Goal: Task Accomplishment & Management: Manage account settings

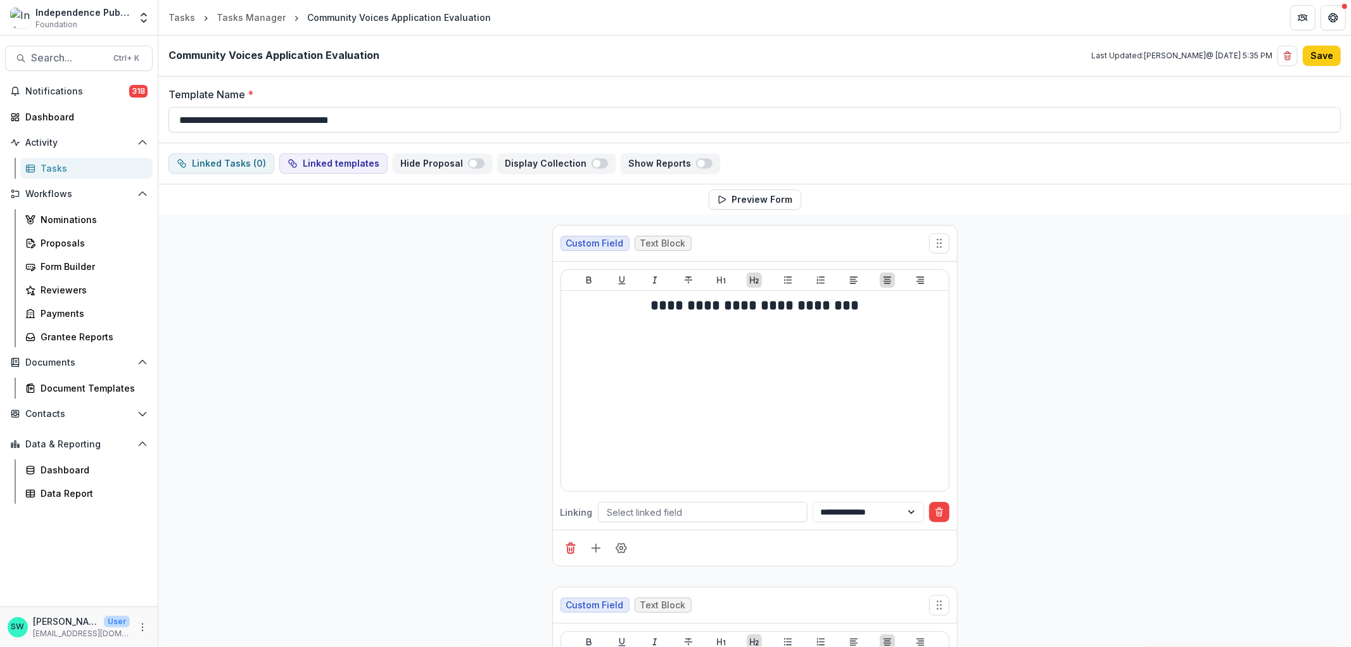
scroll to position [7830, 0]
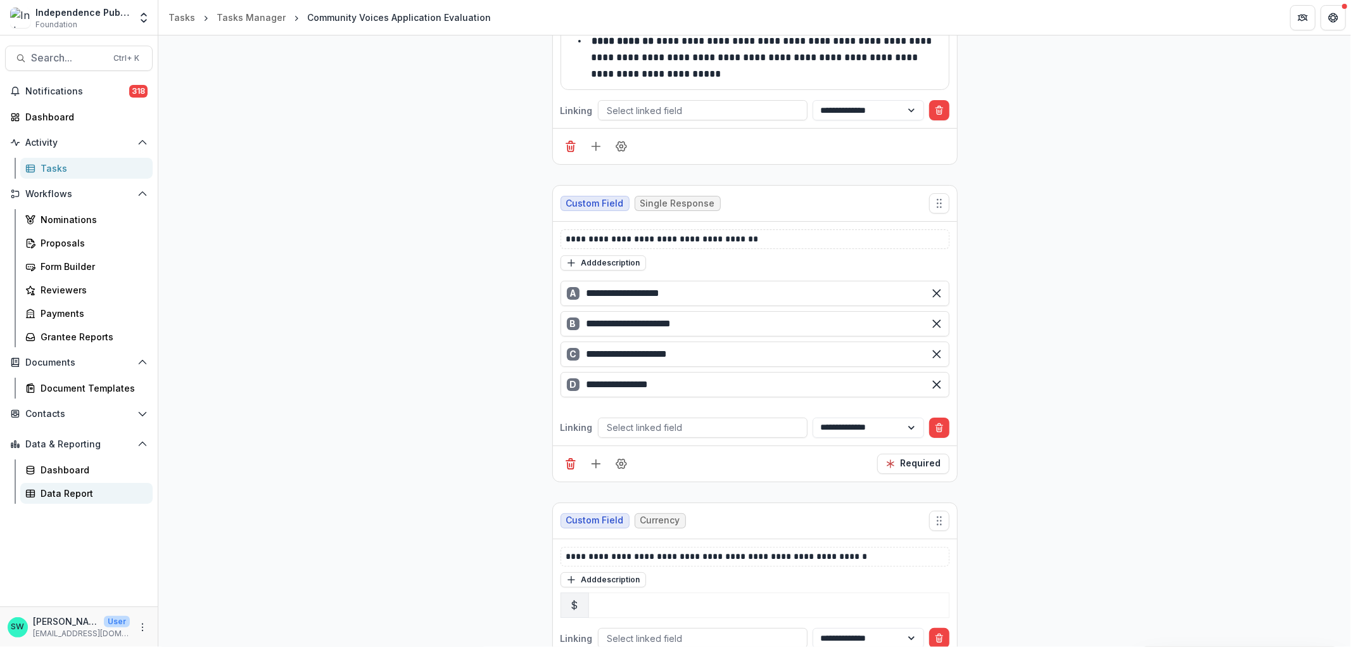
click at [74, 491] on div "Data Report" at bounding box center [92, 492] width 102 height 13
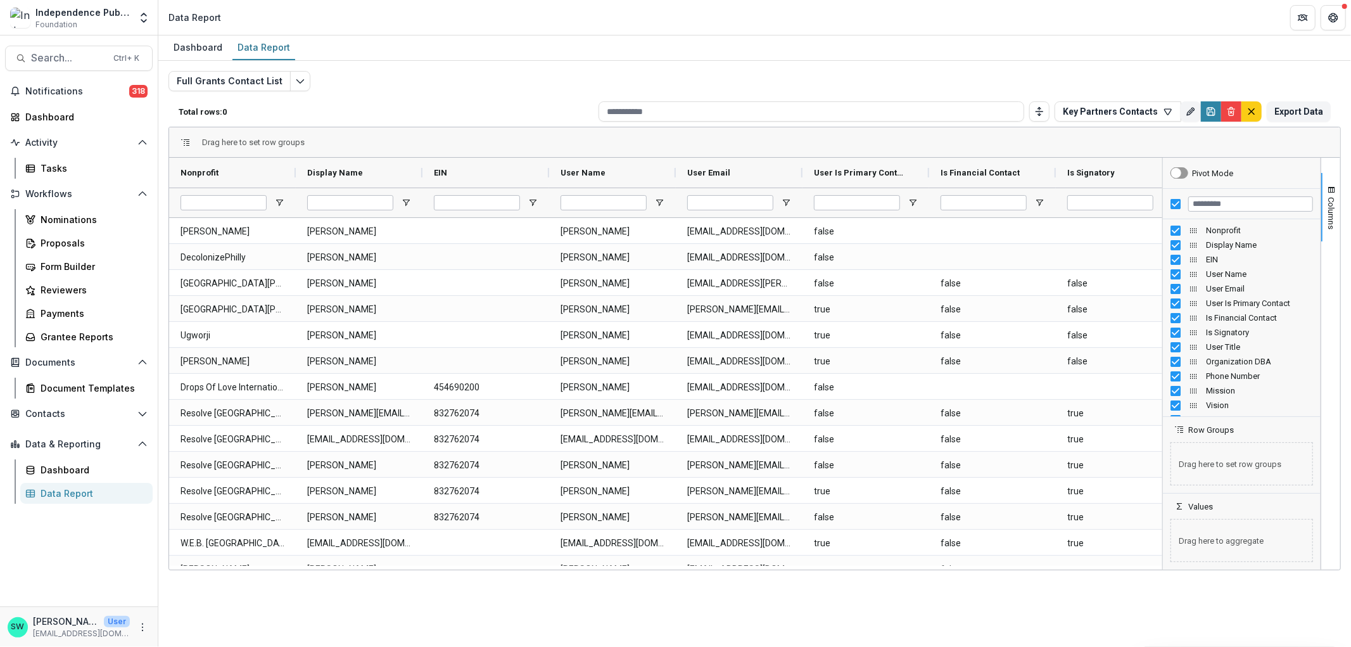
type input "********"
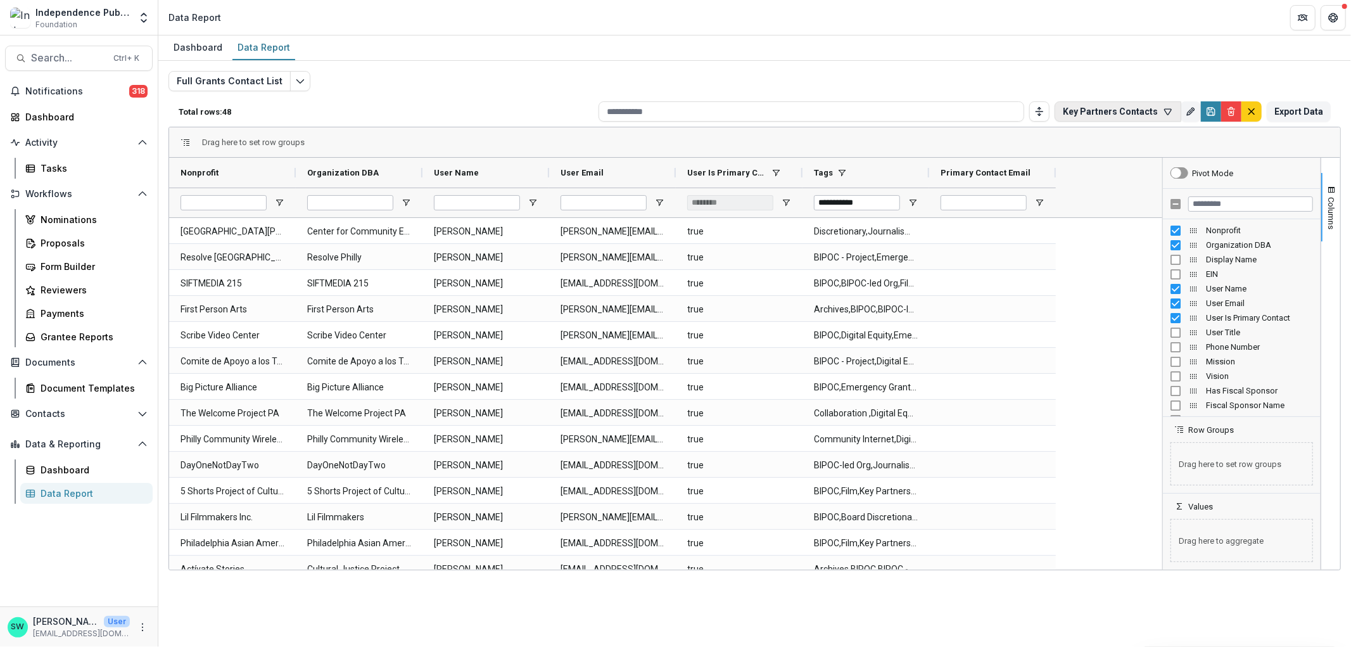
click at [1132, 110] on button "Key Partners Contacts" at bounding box center [1118, 111] width 127 height 20
click at [1166, 169] on button "Team Filters" at bounding box center [1170, 170] width 58 height 27
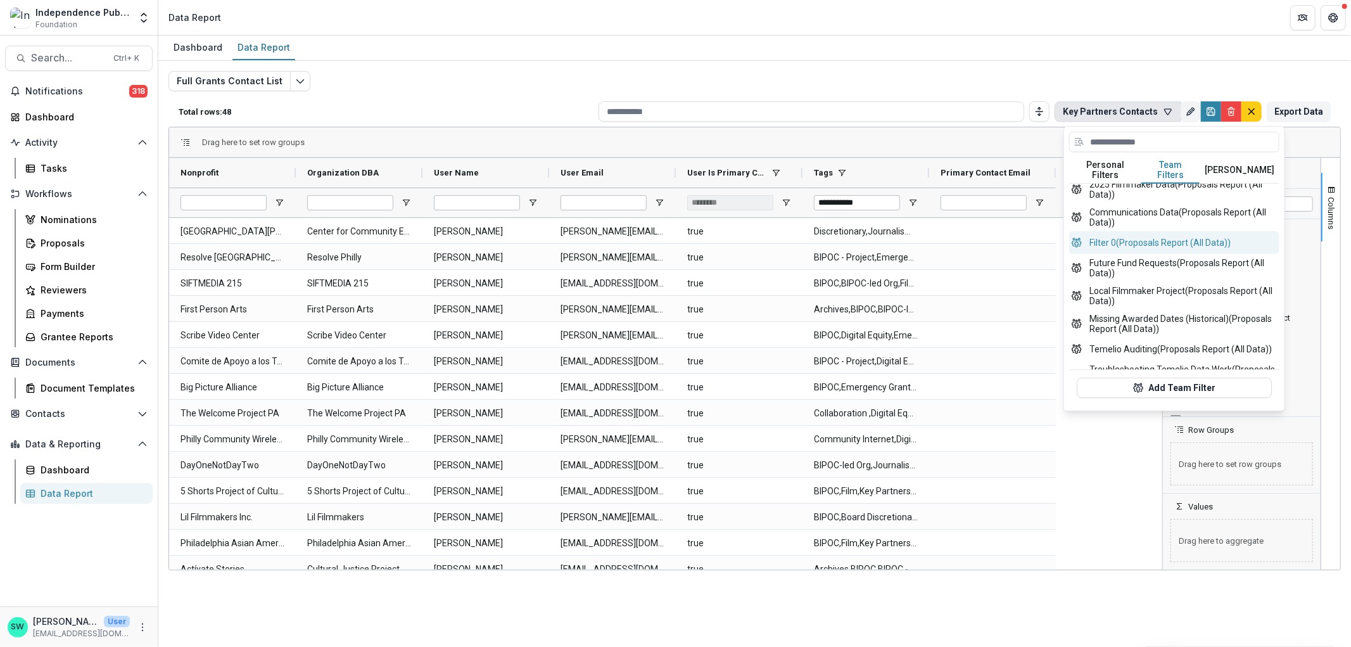
scroll to position [103, 0]
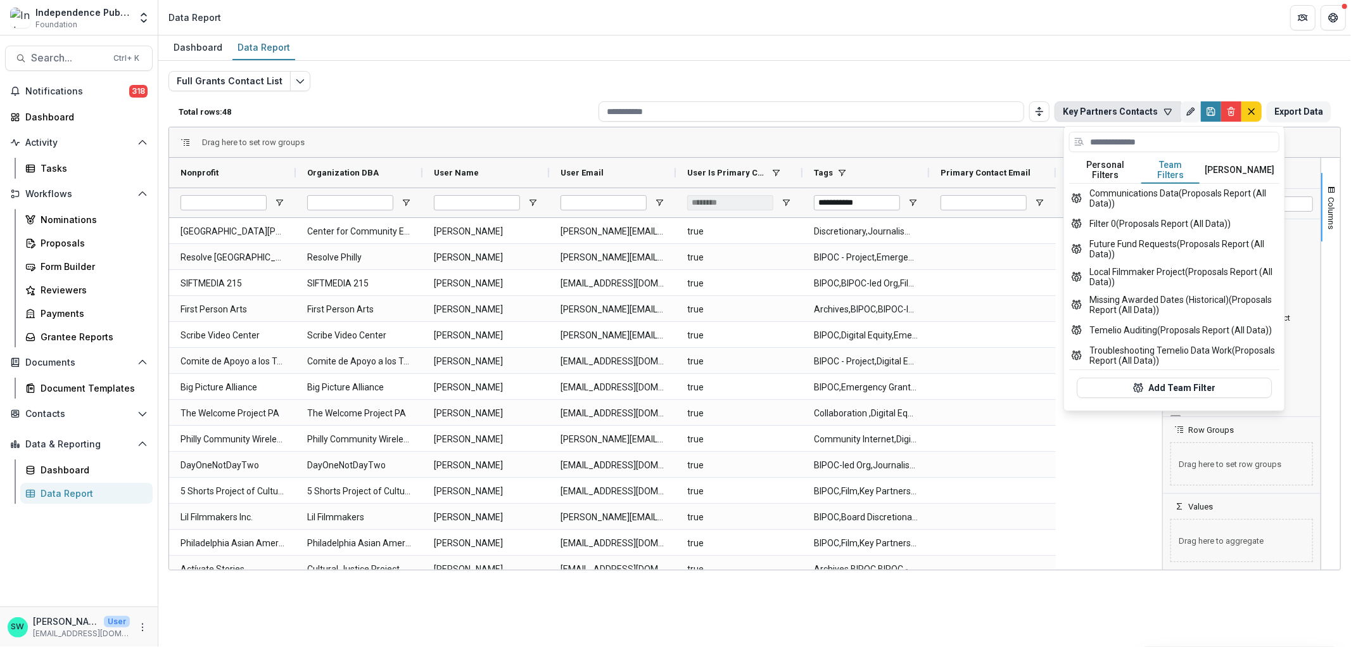
click at [920, 34] on header "Data Report" at bounding box center [754, 17] width 1193 height 35
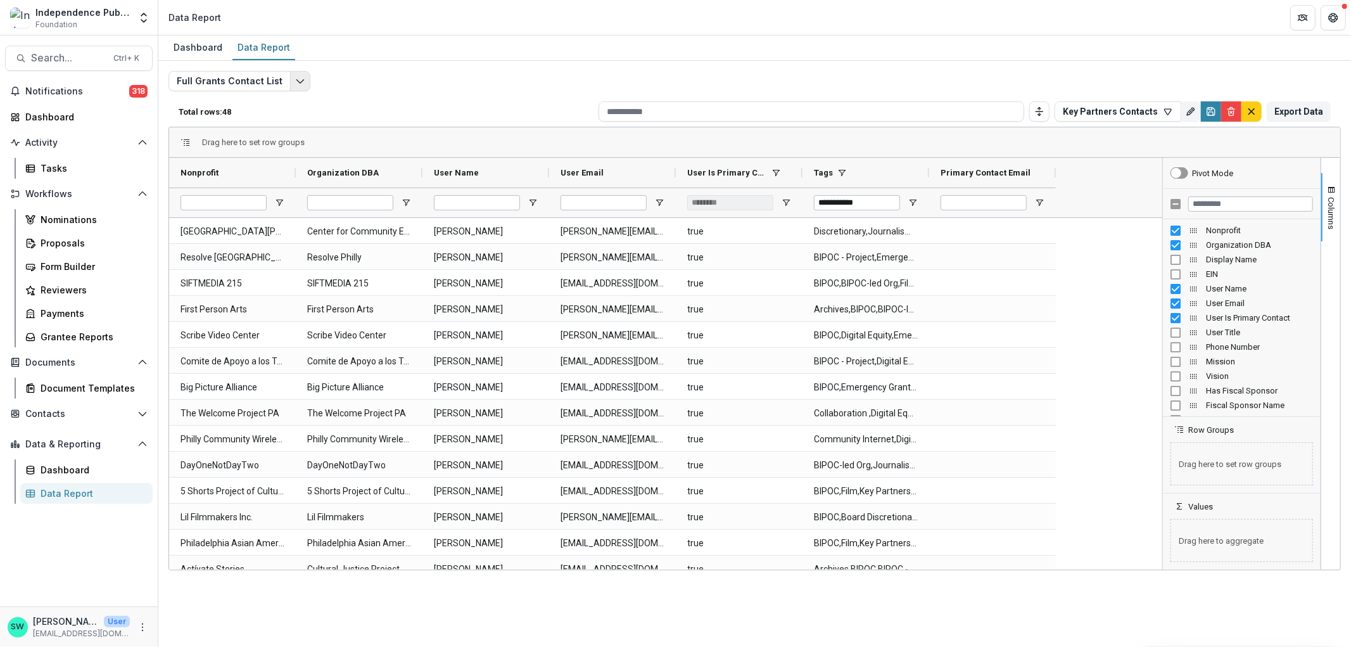
click at [295, 82] on icon "Edit selected report" at bounding box center [300, 81] width 10 height 10
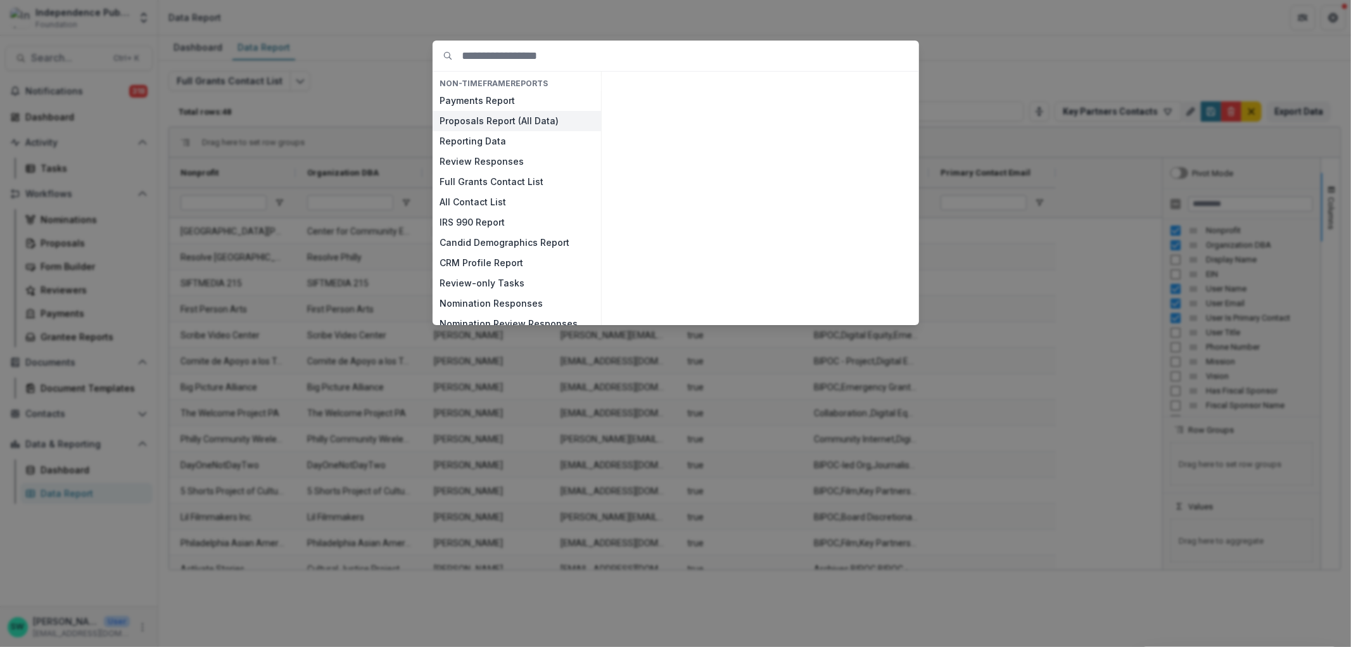
click at [518, 121] on button "Proposals Report (All Data)" at bounding box center [517, 121] width 168 height 20
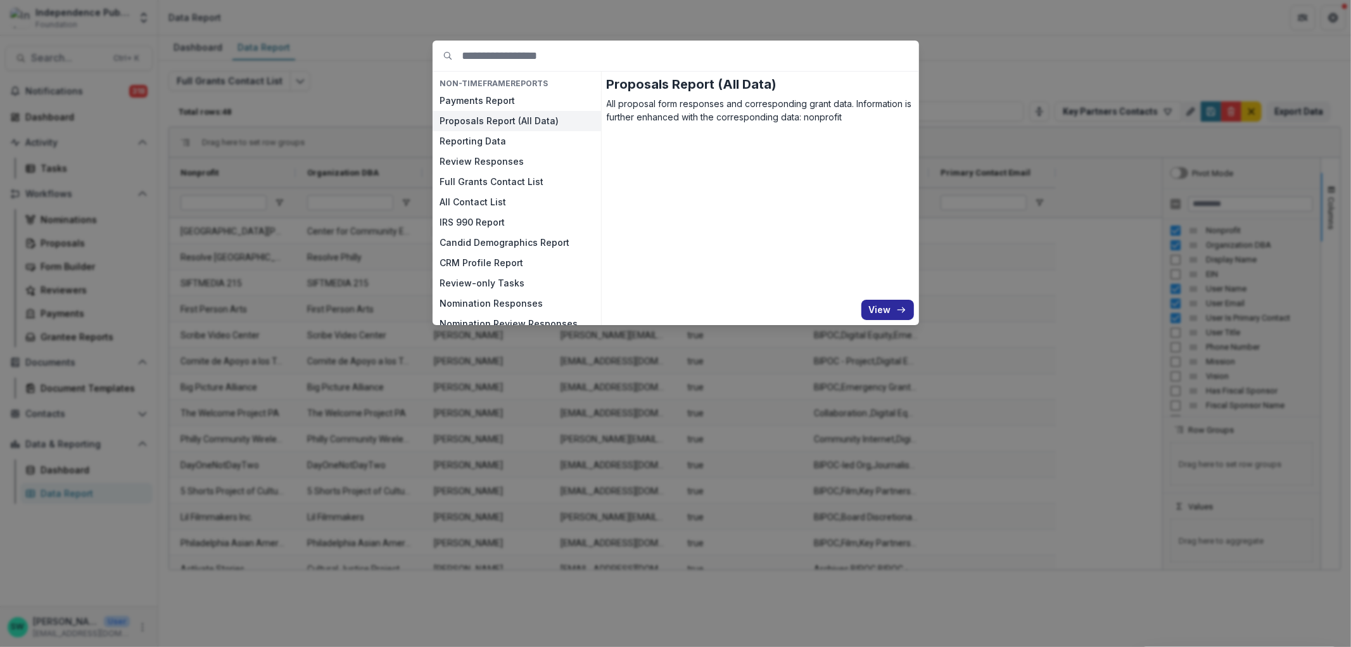
click at [864, 314] on button "View" at bounding box center [887, 310] width 53 height 20
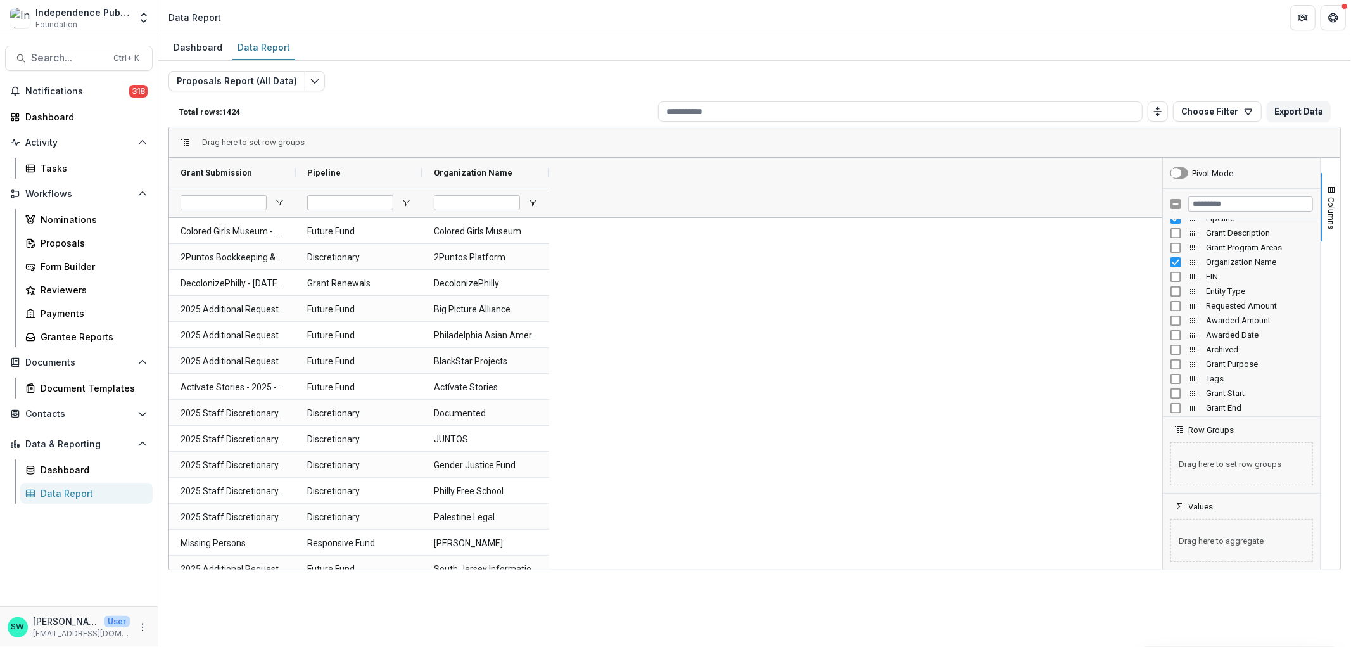
scroll to position [29, 0]
click at [67, 265] on div "Form Builder" at bounding box center [92, 266] width 102 height 13
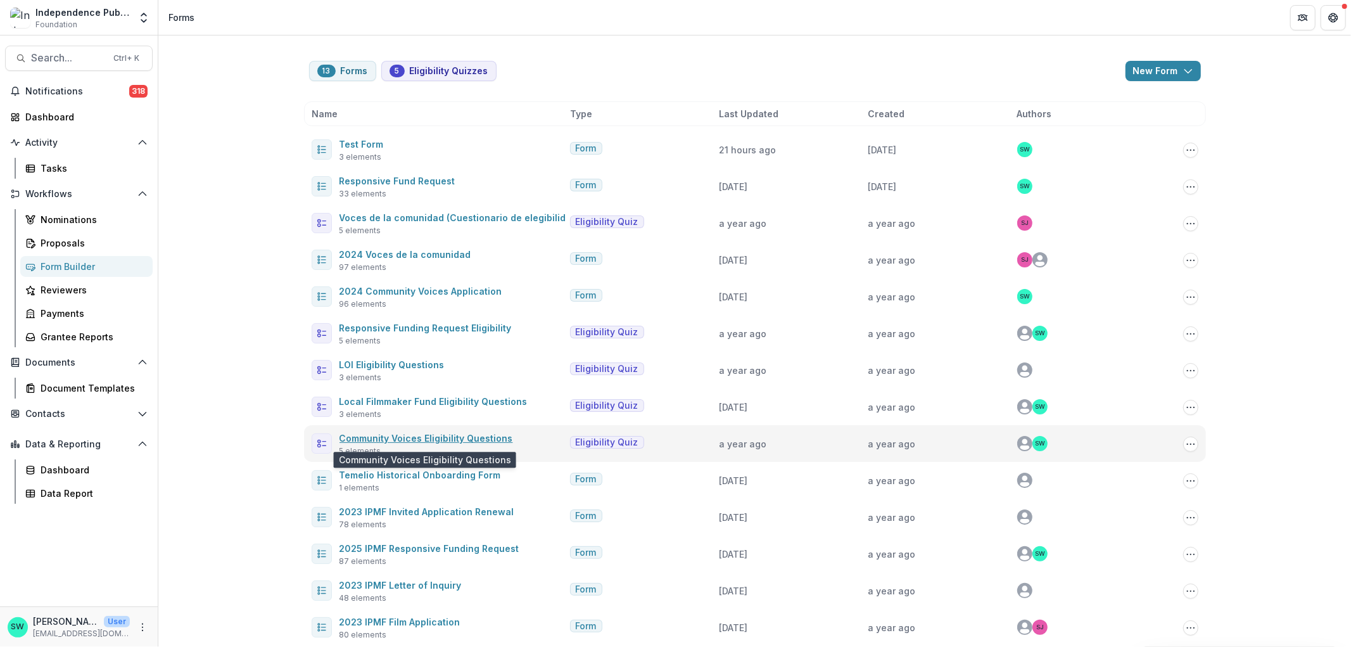
click at [444, 435] on link "Community Voices Eligibility Questions" at bounding box center [426, 438] width 174 height 11
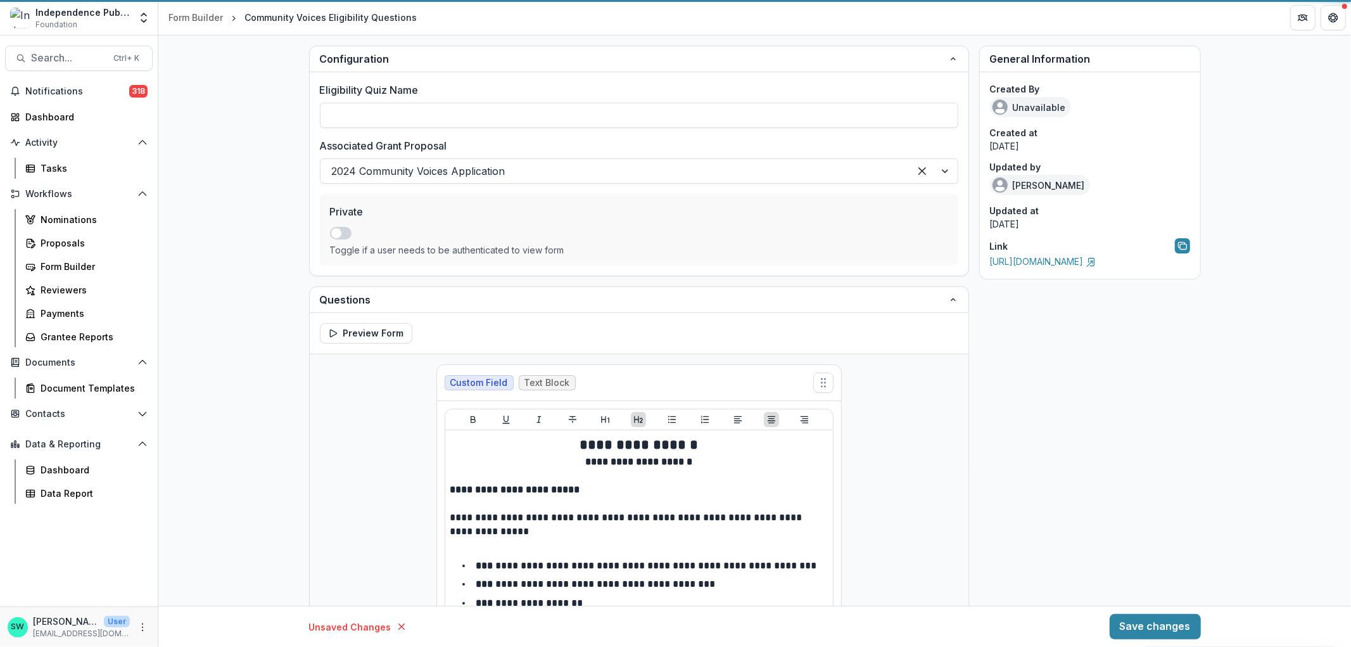
type input "**********"
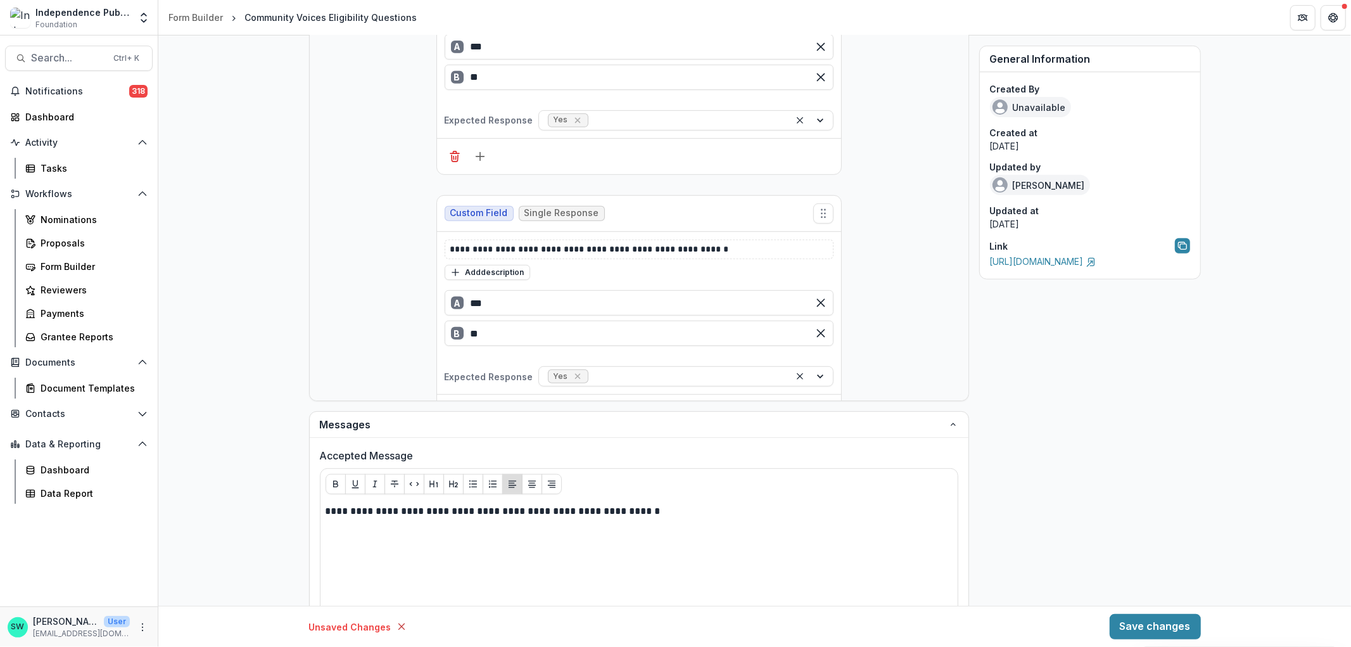
scroll to position [422, 0]
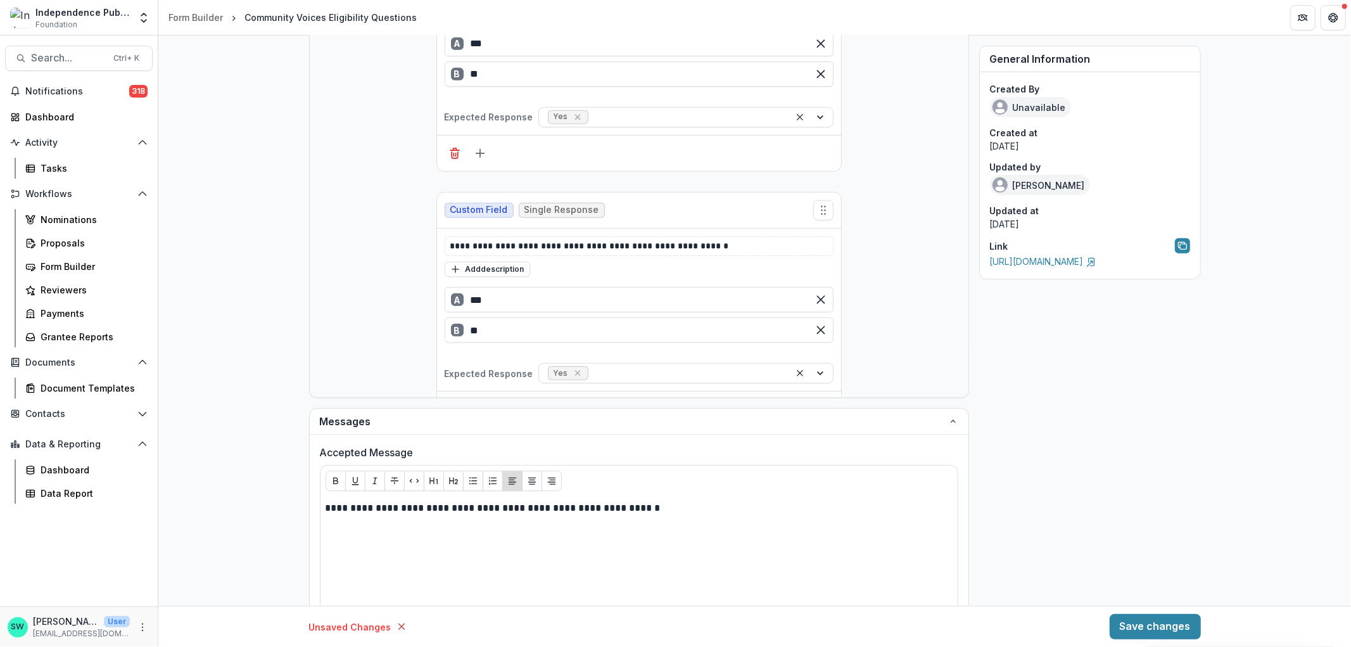
drag, startPoint x: 966, startPoint y: 184, endPoint x: 967, endPoint y: 222, distance: 38.6
click at [967, 222] on div "**********" at bounding box center [639, 130] width 660 height 533
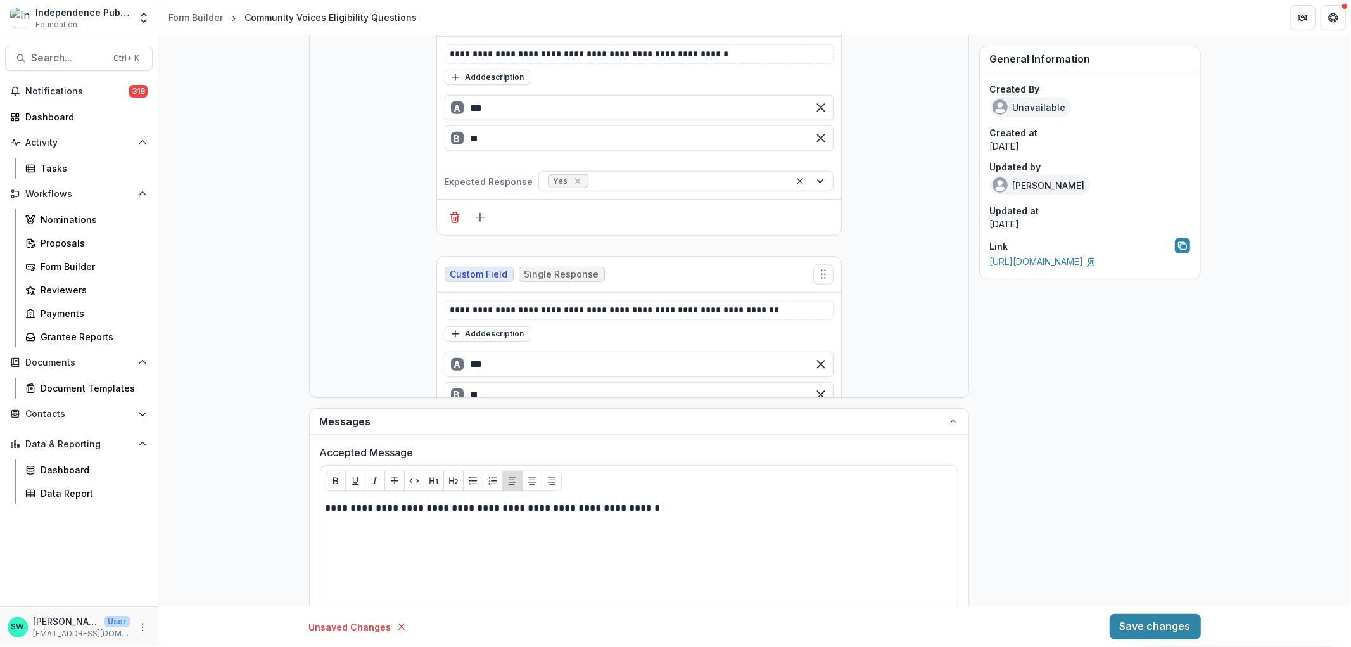
scroll to position [545, 0]
click at [510, 337] on button "Add description" at bounding box center [488, 331] width 86 height 15
click at [566, 345] on textarea at bounding box center [639, 348] width 389 height 51
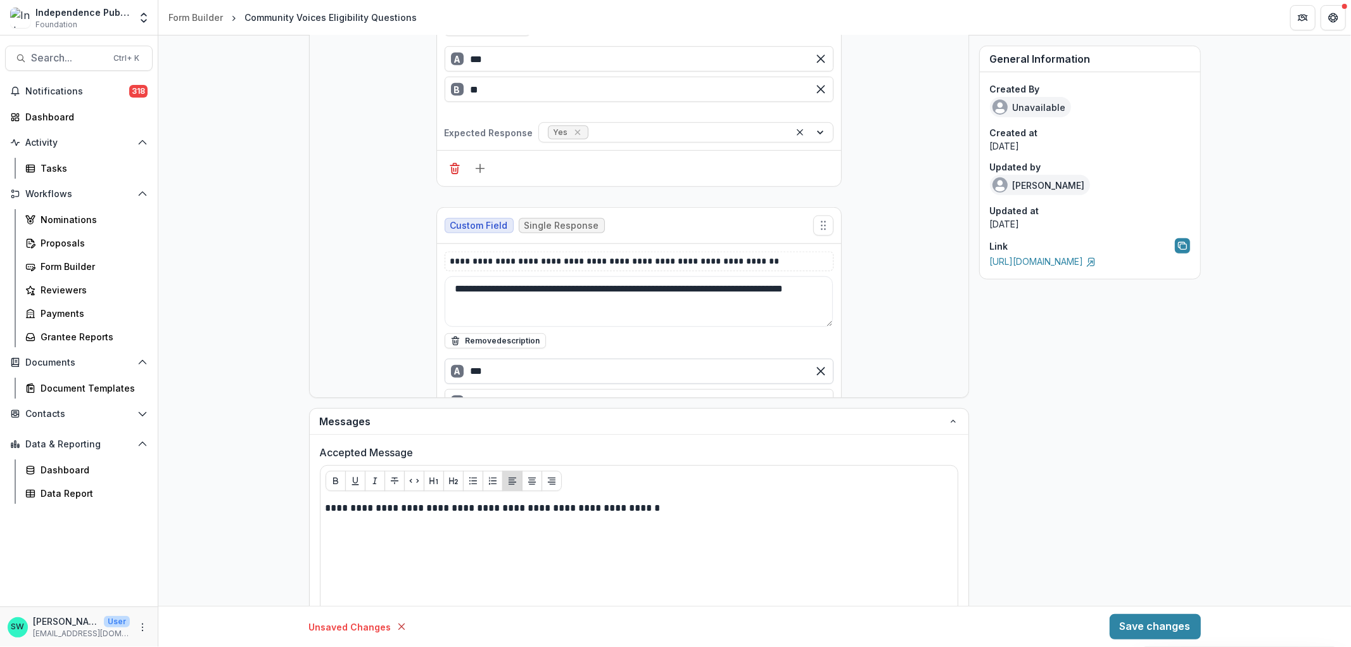
scroll to position [616, 0]
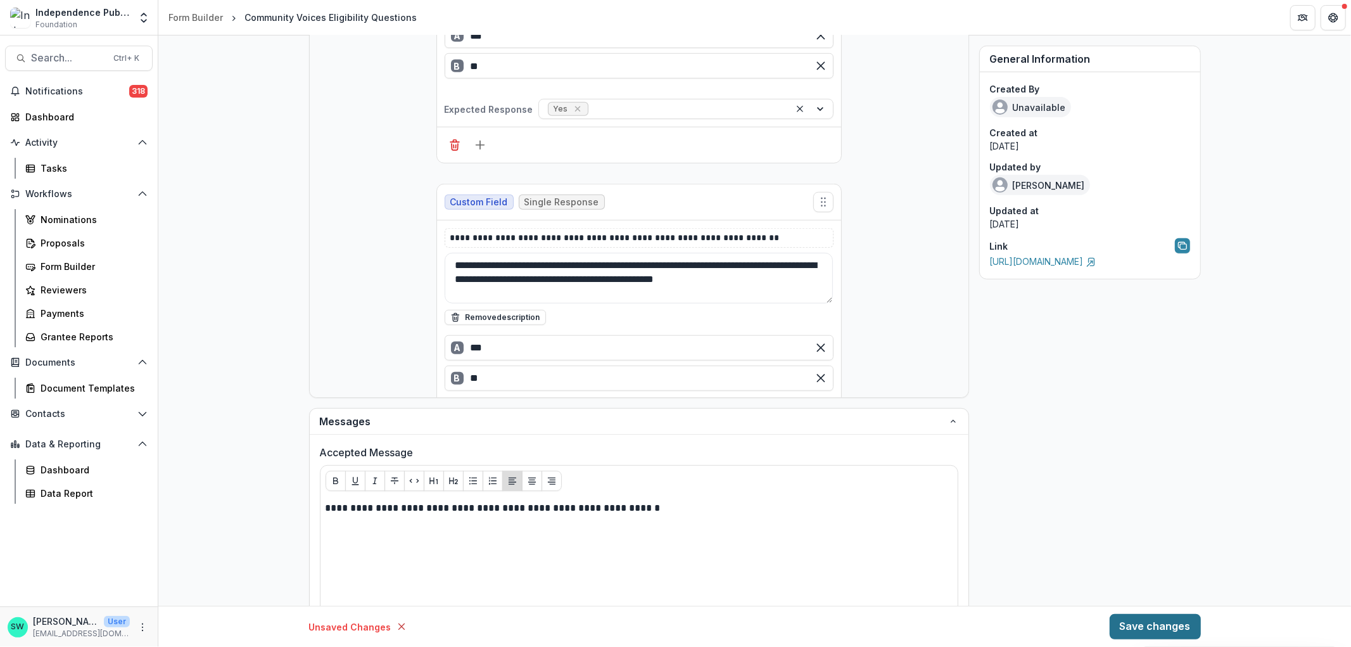
type textarea "**********"
click at [1153, 626] on button "Save changes" at bounding box center [1155, 626] width 91 height 25
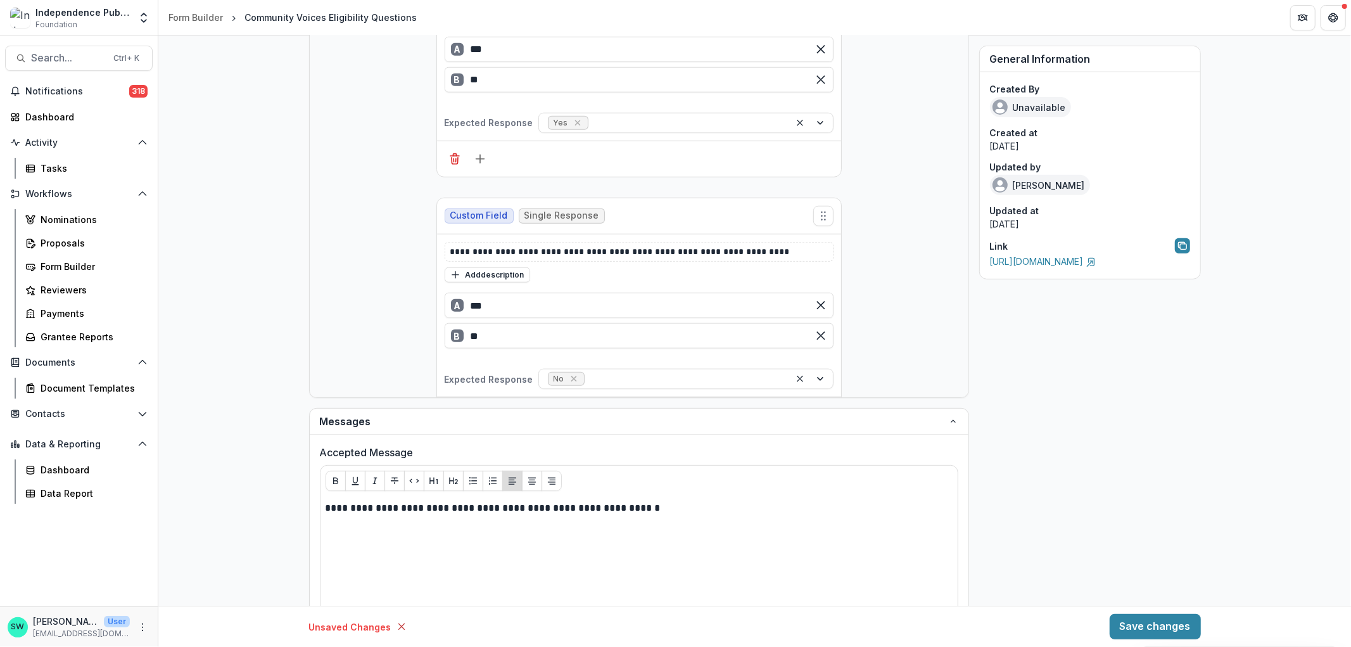
scroll to position [892, 0]
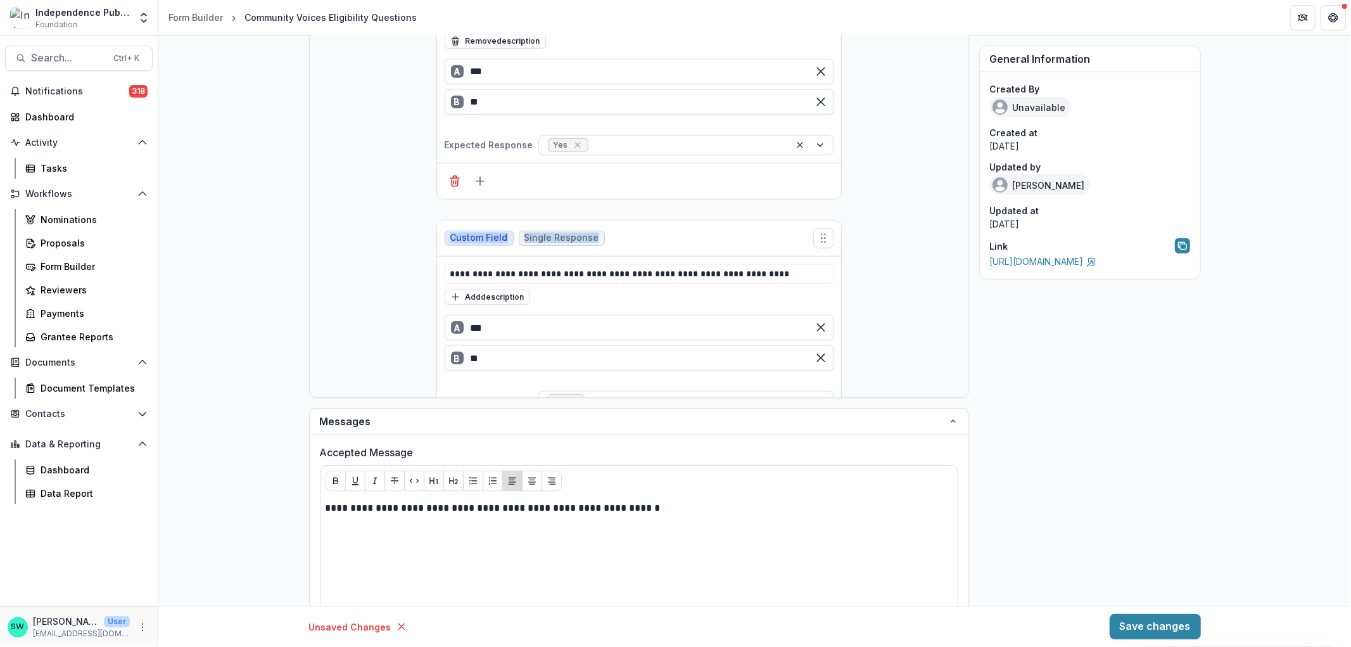
drag, startPoint x: 960, startPoint y: 247, endPoint x: 955, endPoint y: 196, distance: 50.9
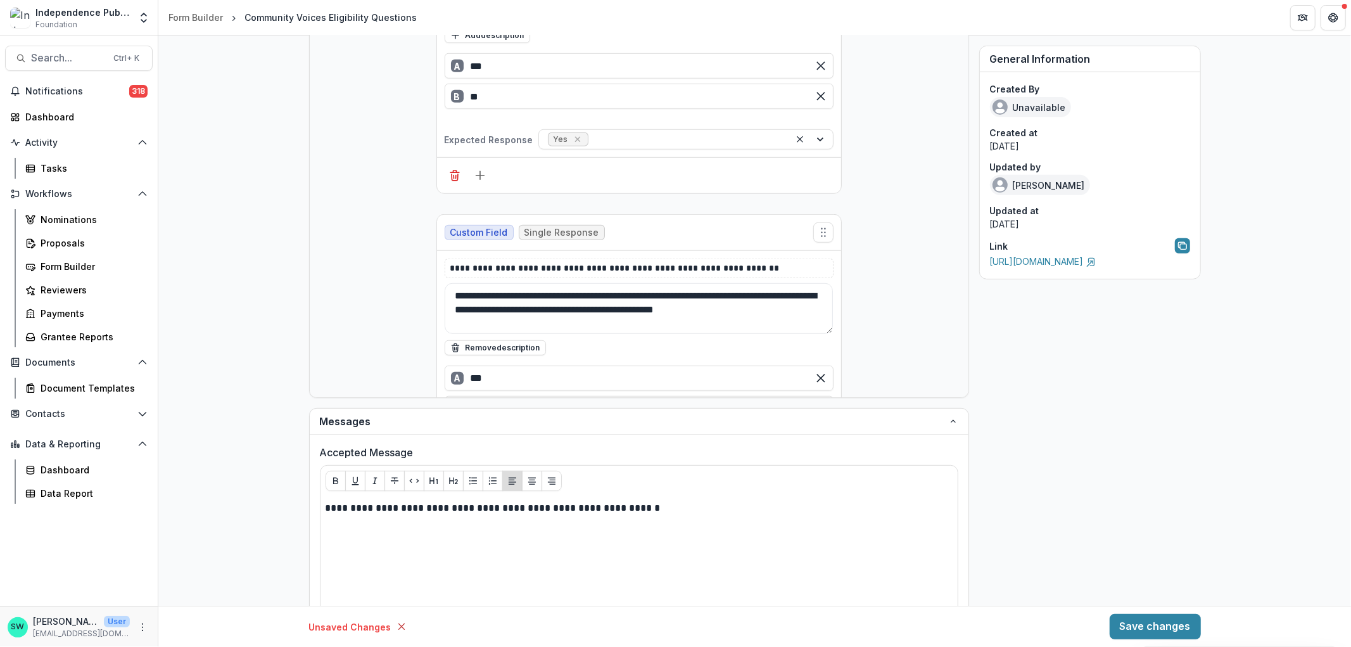
scroll to position [515, 0]
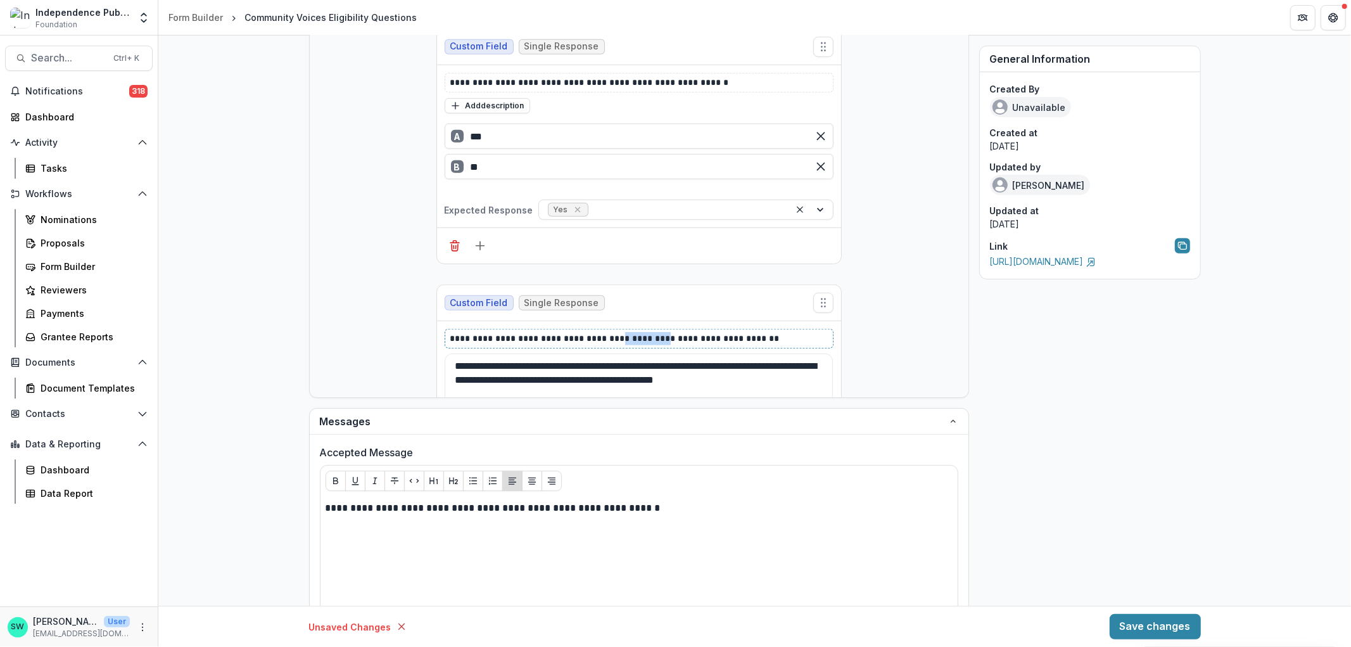
drag, startPoint x: 616, startPoint y: 338, endPoint x: 656, endPoint y: 344, distance: 40.3
click at [656, 344] on p "**********" at bounding box center [638, 338] width 377 height 13
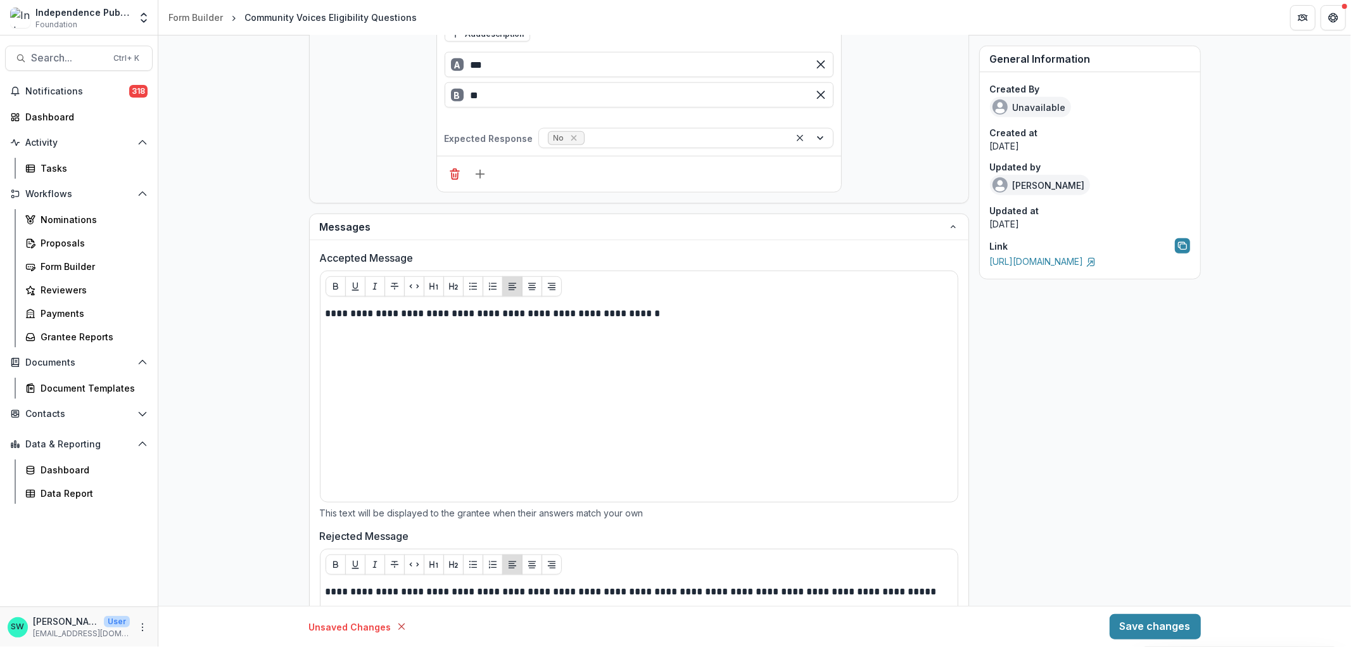
scroll to position [405, 0]
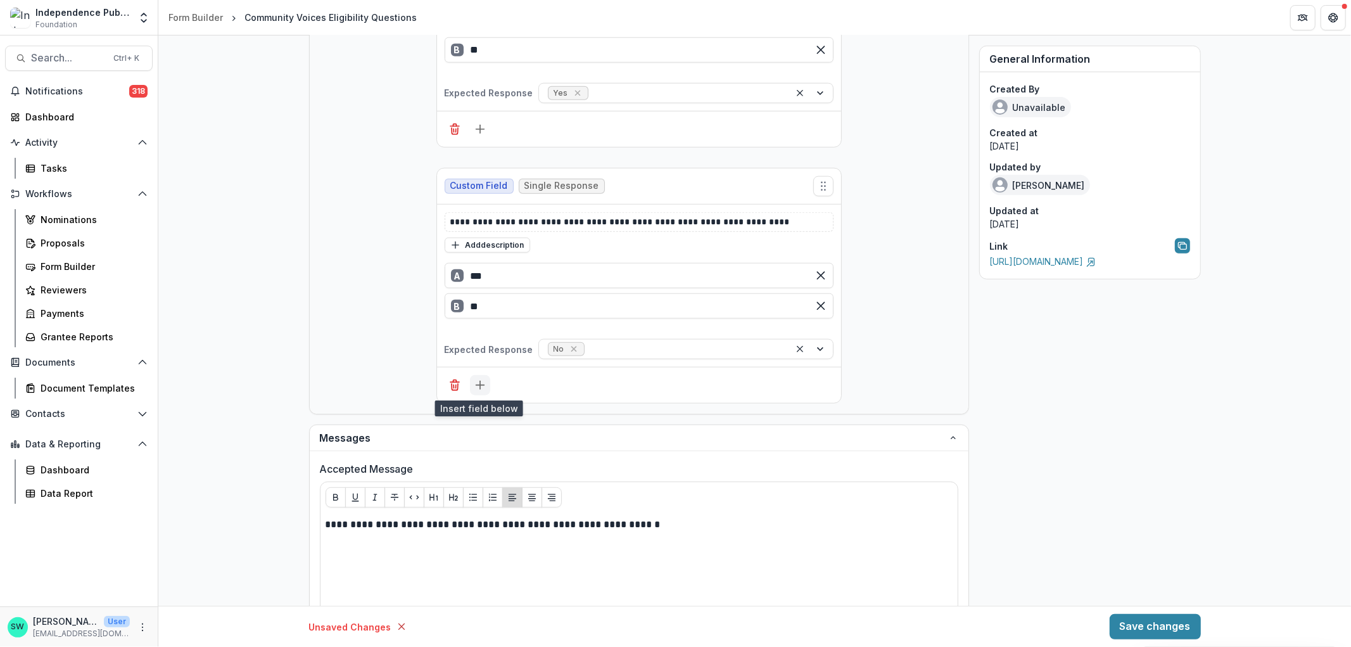
click at [478, 385] on line "Add field" at bounding box center [480, 385] width 8 height 0
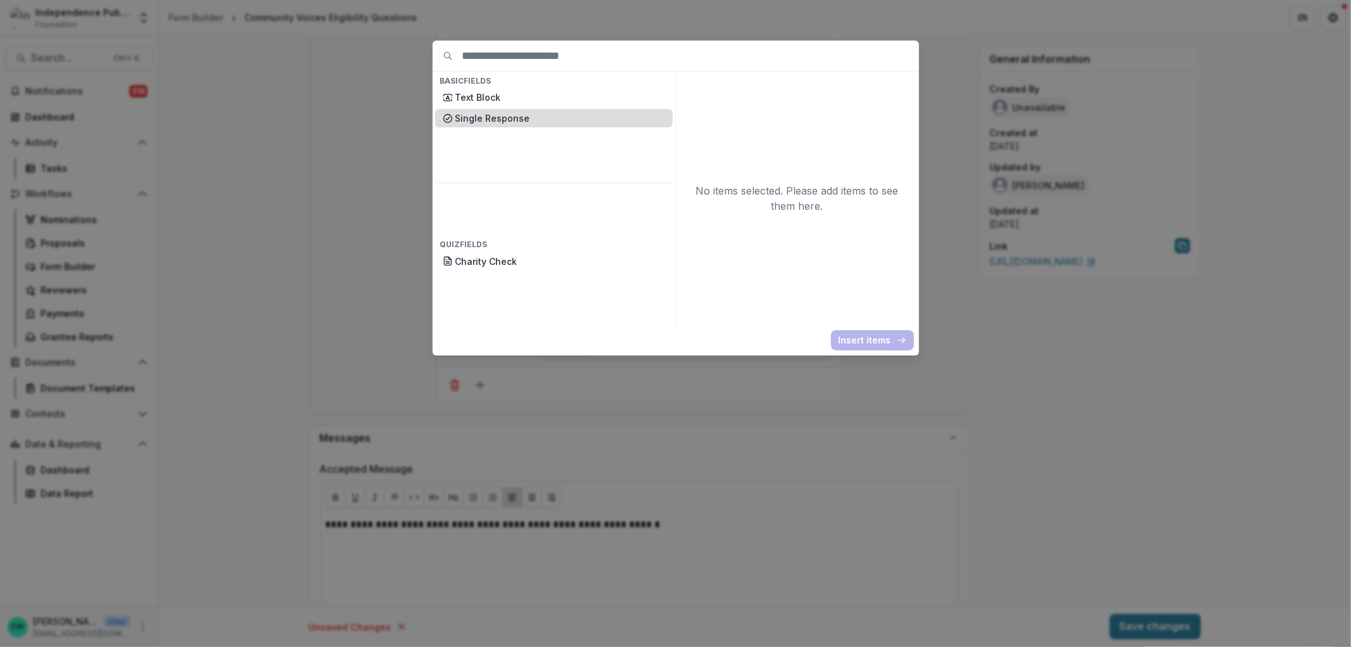
click at [490, 117] on p "Single Response" at bounding box center [560, 117] width 210 height 13
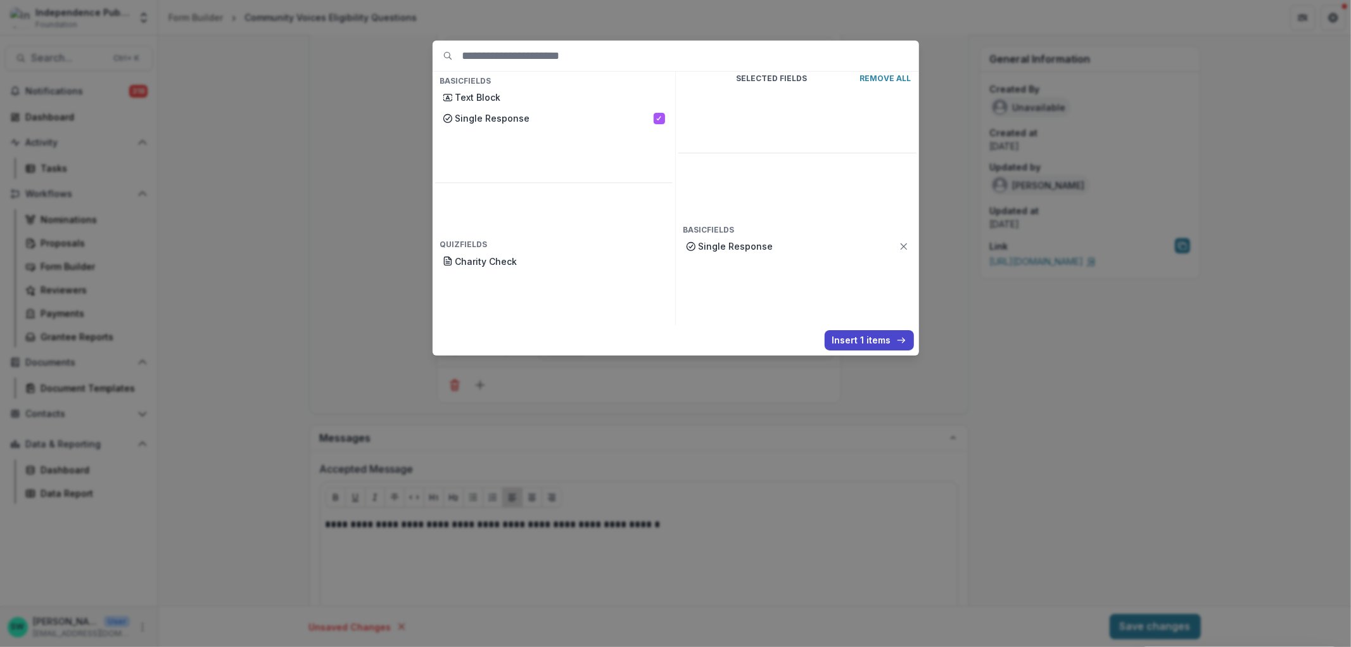
click at [388, 241] on div "Basic Fields Text Block Single Response Quiz Fields Charity Check Selected Fiel…" at bounding box center [675, 323] width 1351 height 647
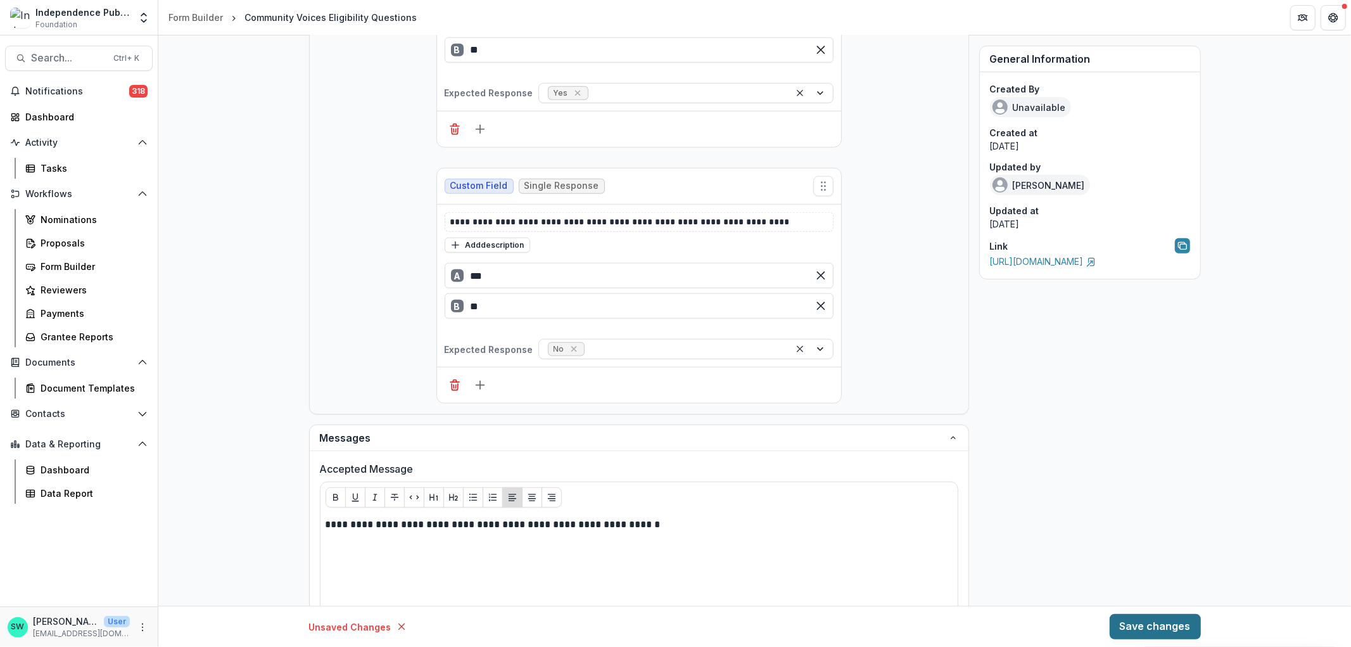
click at [1136, 623] on button "Save changes" at bounding box center [1155, 626] width 91 height 25
click at [1170, 624] on button "Save changes" at bounding box center [1155, 626] width 91 height 25
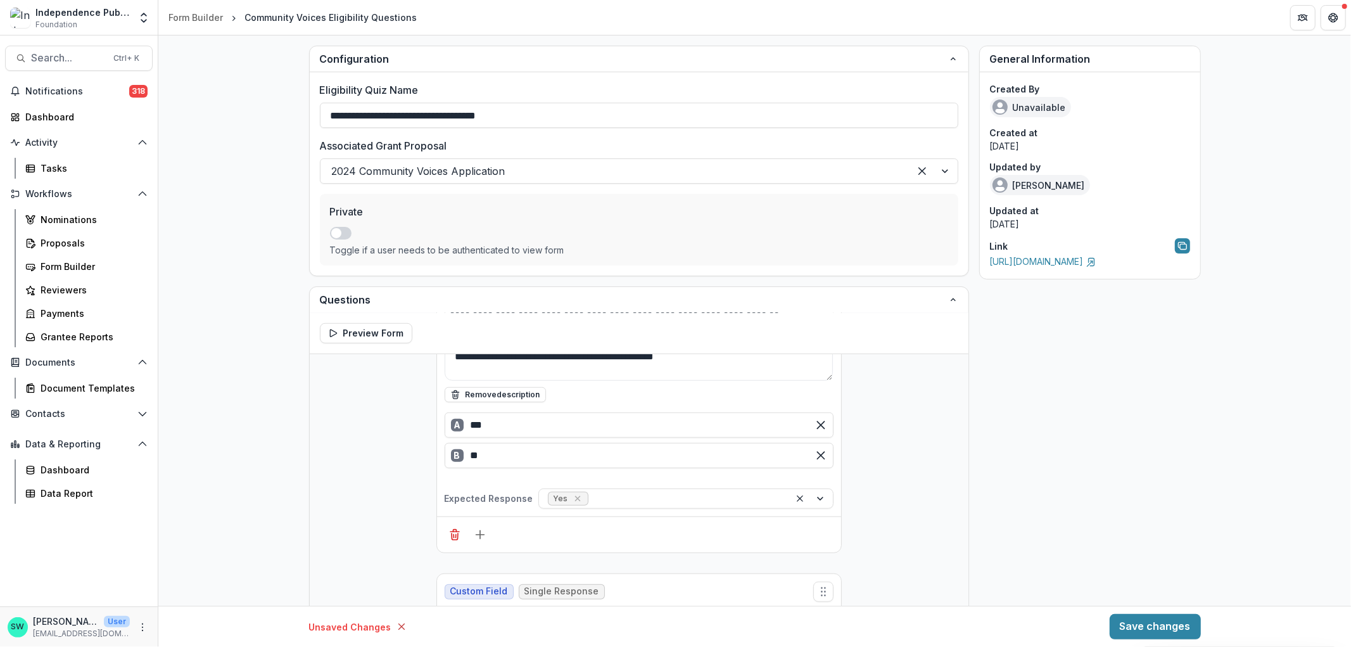
scroll to position [1, 0]
click at [143, 630] on icon "More" at bounding box center [142, 627] width 10 height 10
click at [215, 602] on link "User Settings" at bounding box center [226, 600] width 136 height 21
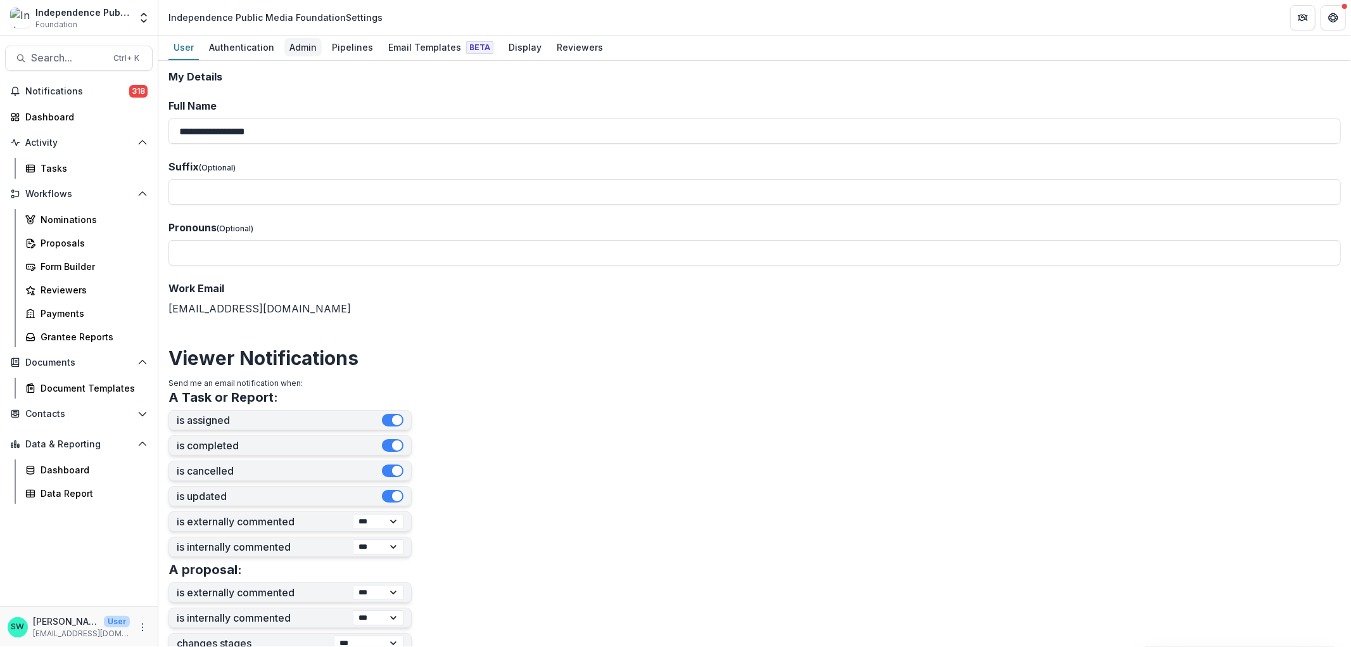
click at [299, 47] on div "Admin" at bounding box center [302, 47] width 37 height 18
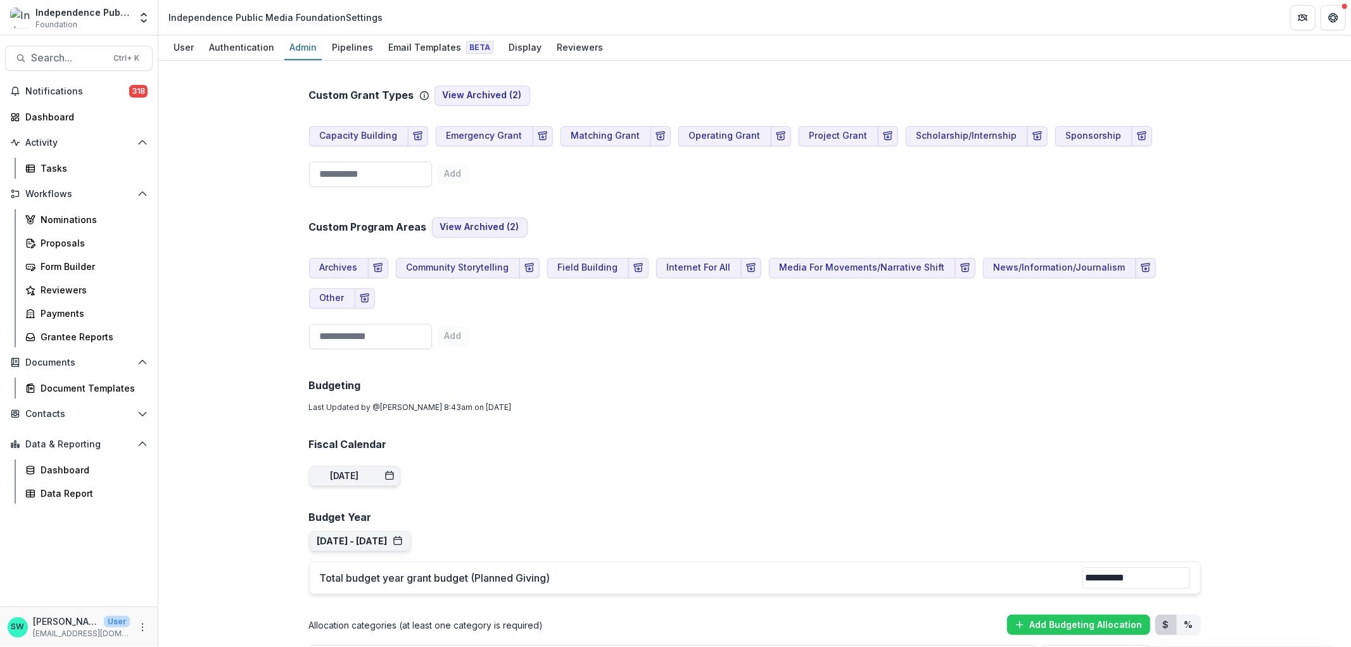
scroll to position [704, 0]
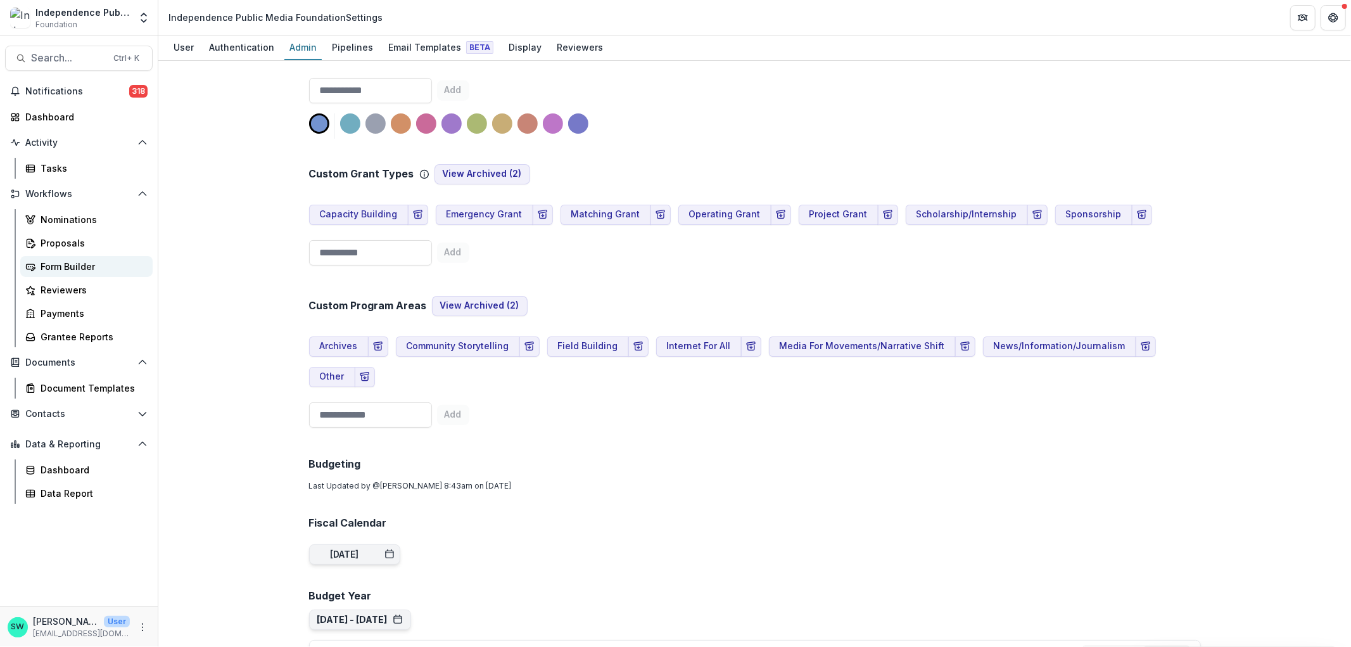
click at [72, 265] on div "Form Builder" at bounding box center [92, 266] width 102 height 13
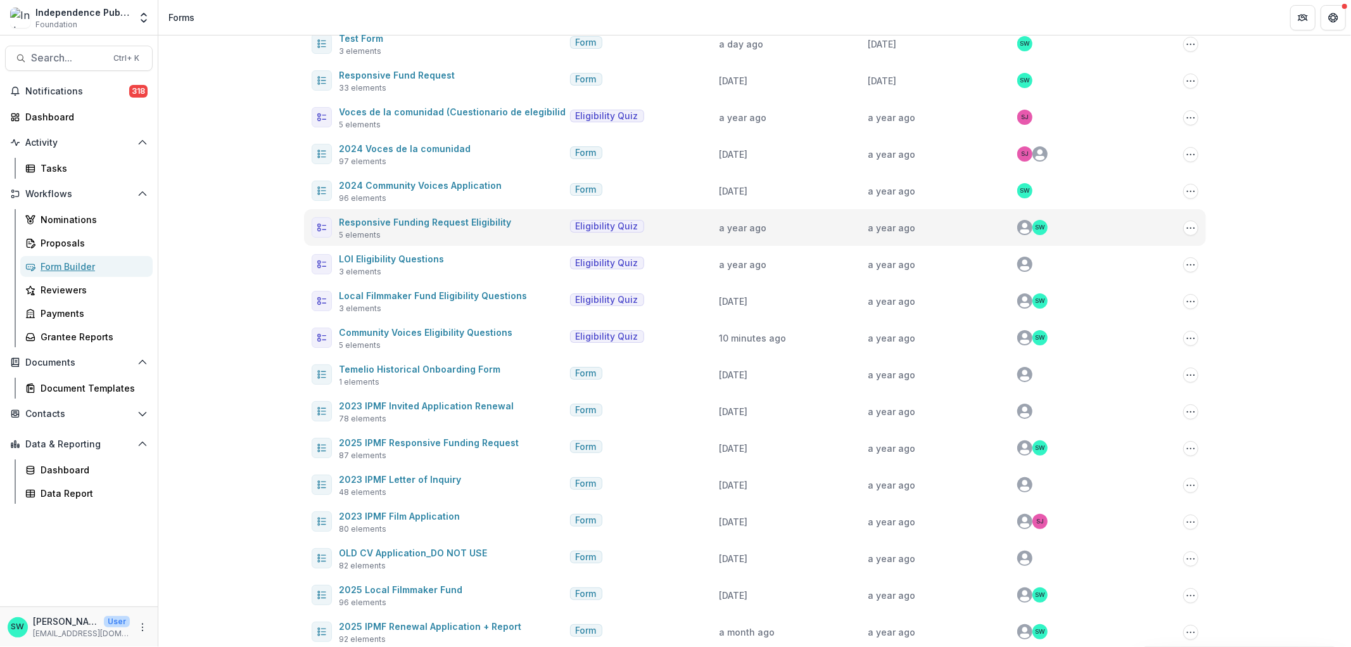
scroll to position [159, 0]
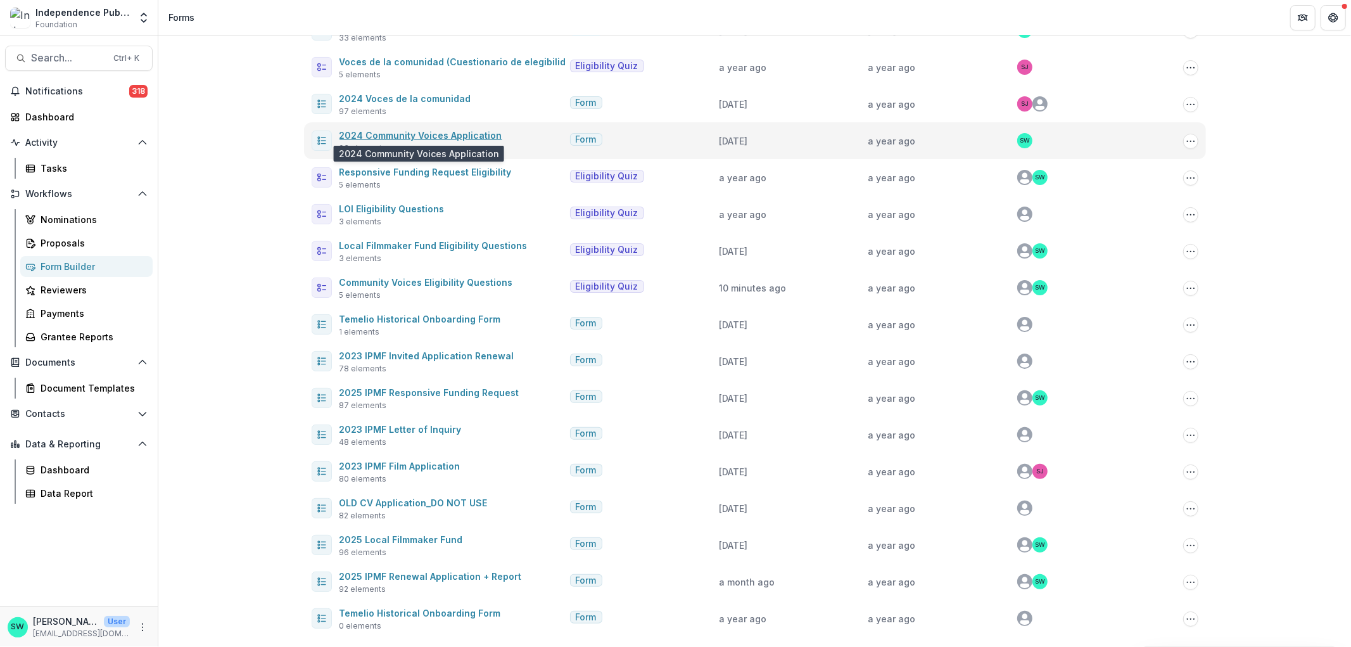
click at [459, 130] on link "2024 Community Voices Application" at bounding box center [420, 135] width 163 height 11
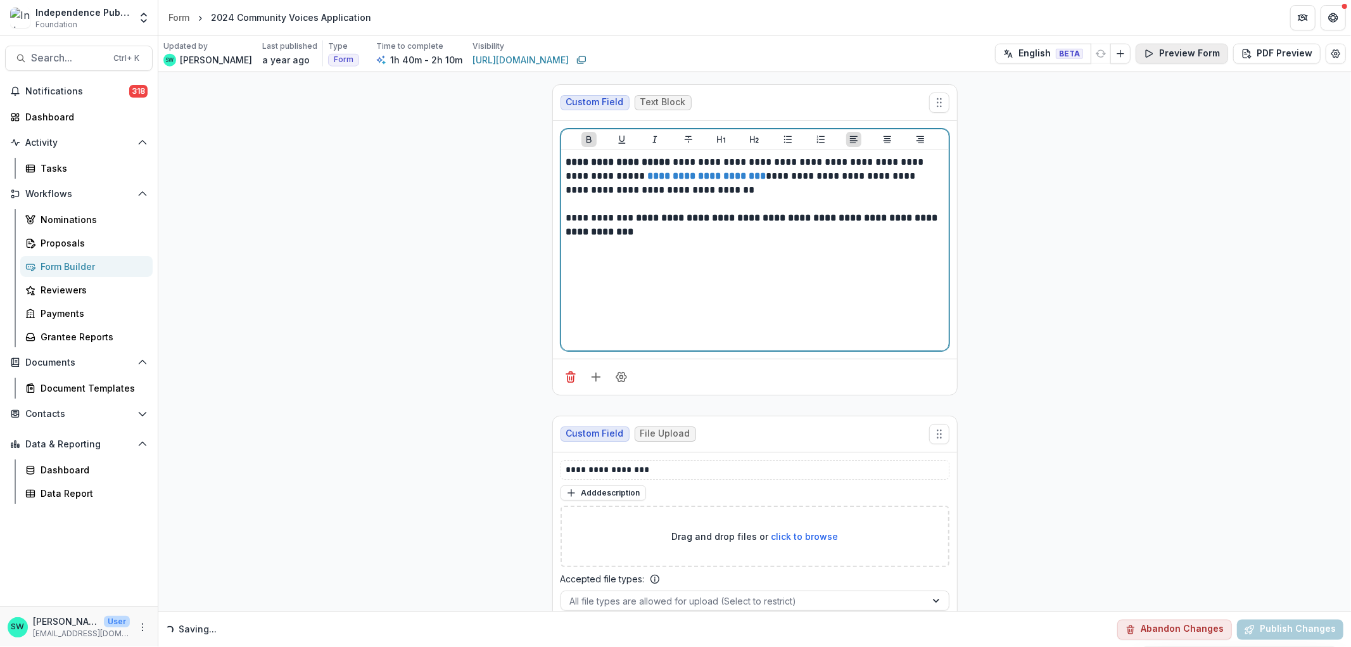
click at [706, 171] on strong "**********" at bounding box center [707, 176] width 118 height 10
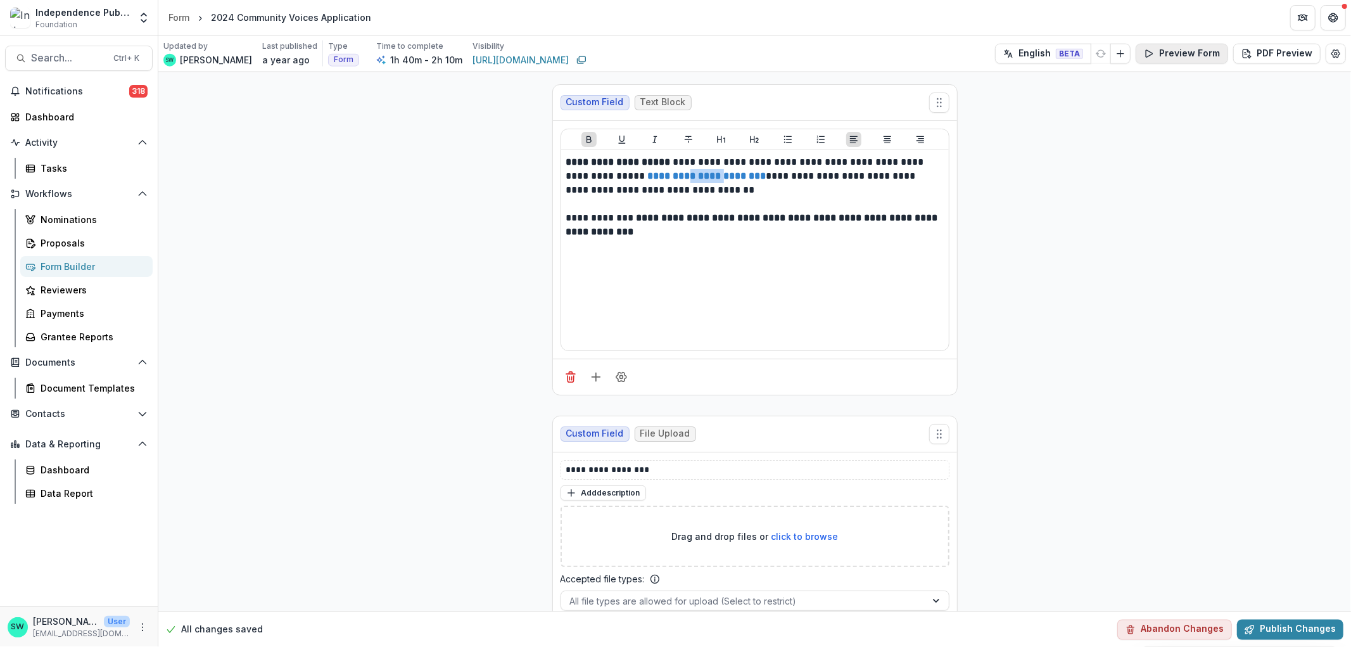
click at [1182, 53] on button "Preview Form" at bounding box center [1182, 54] width 92 height 20
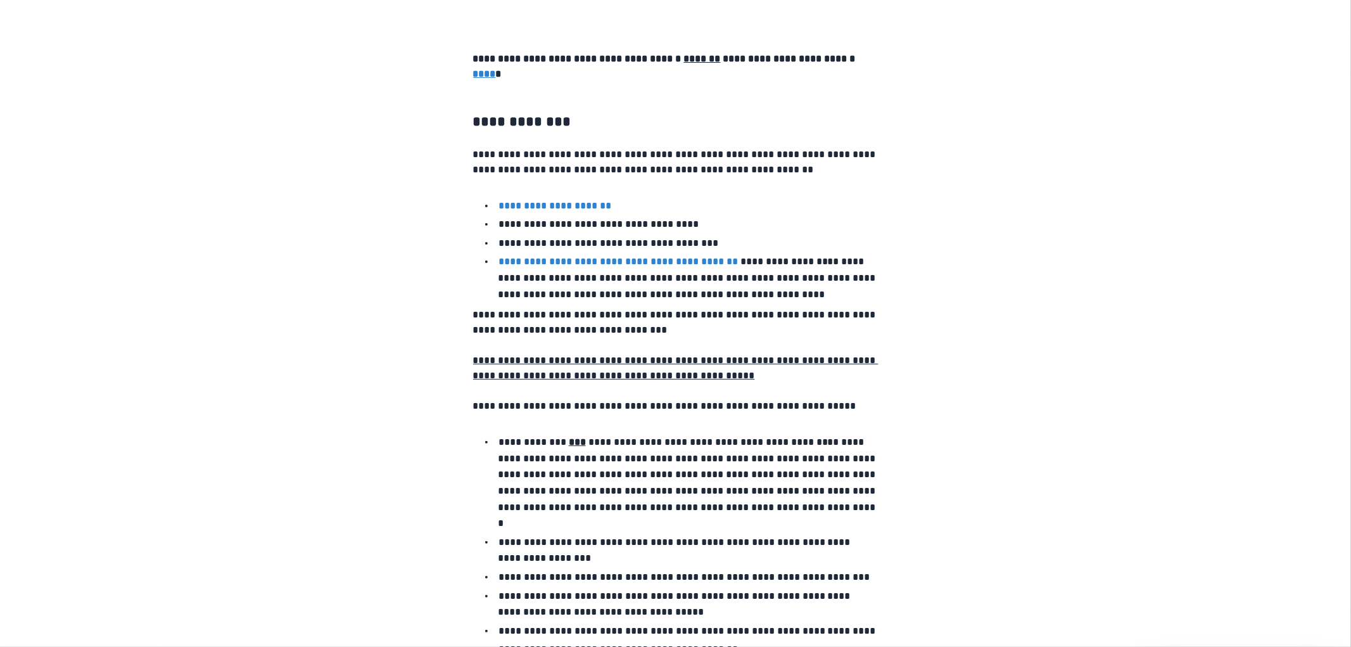
scroll to position [481, 0]
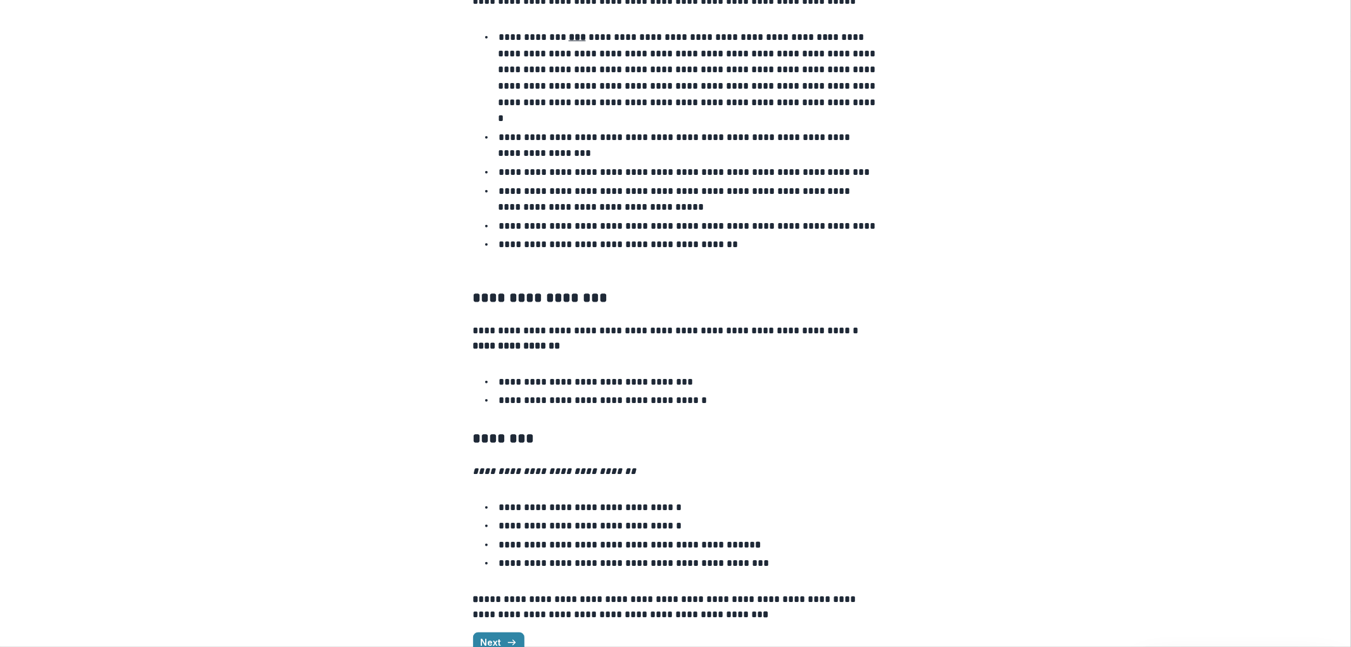
click at [503, 632] on button "Next" at bounding box center [498, 642] width 51 height 20
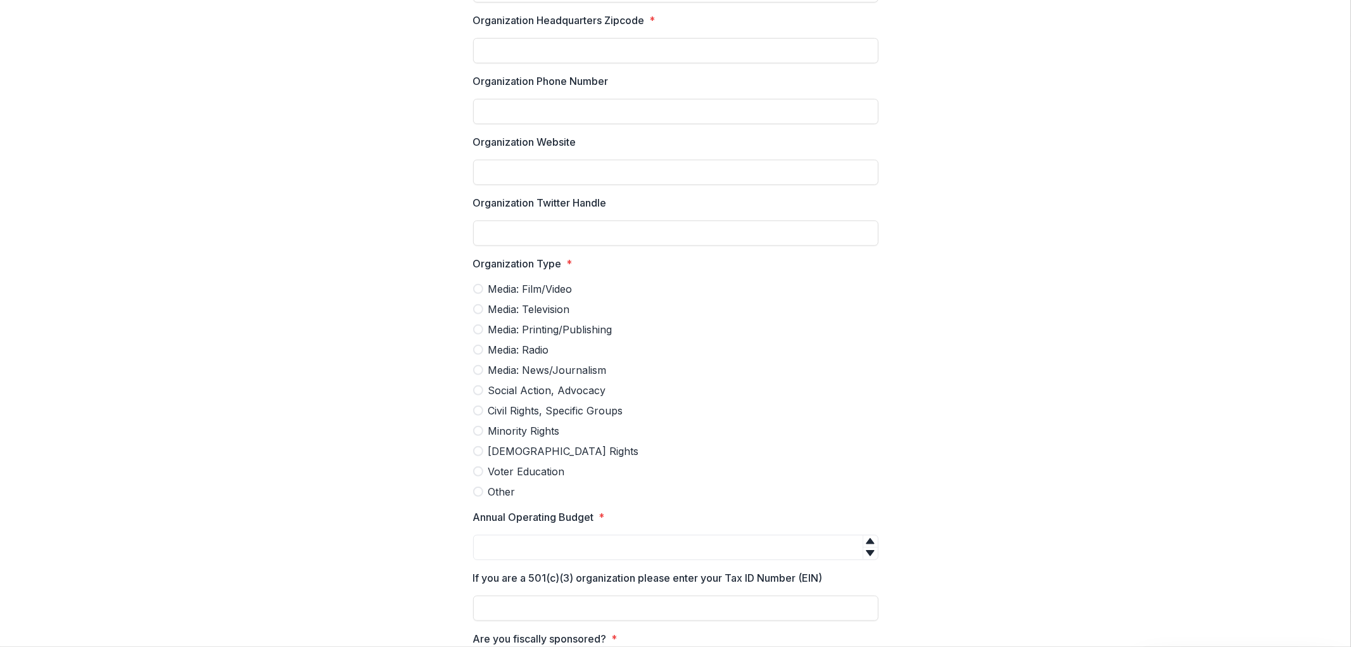
scroll to position [2983, 0]
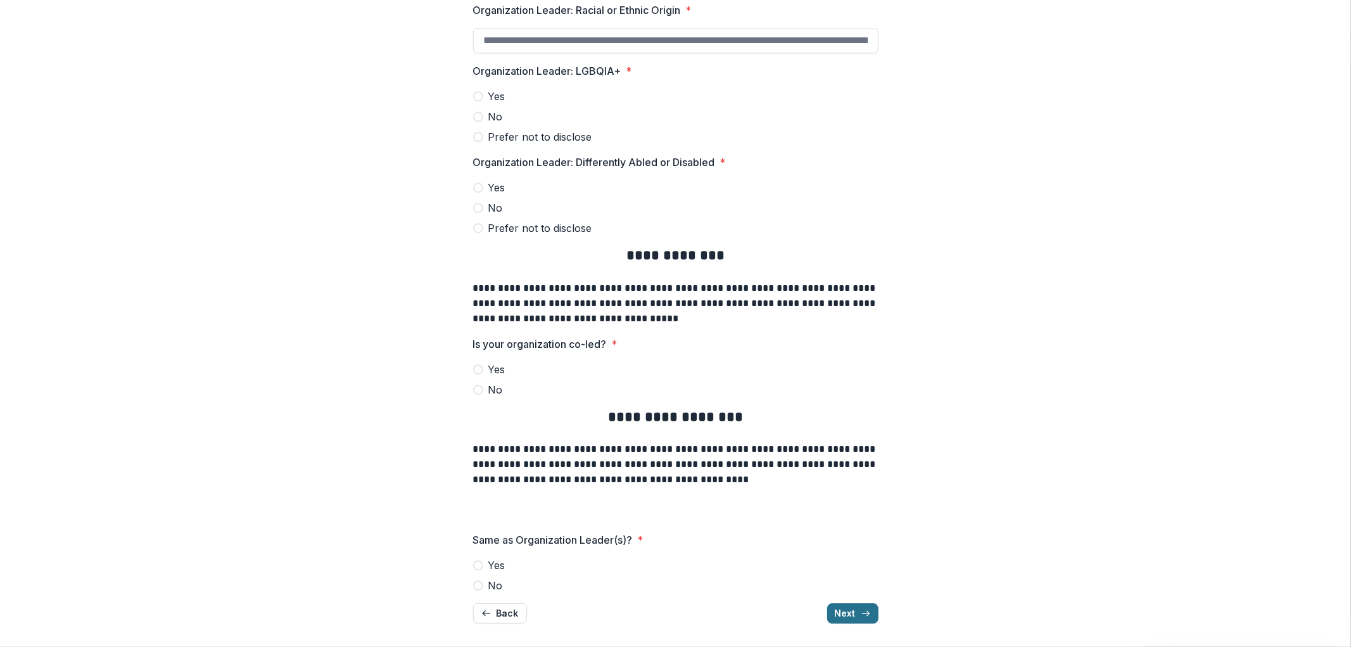
click at [849, 609] on button "Next" at bounding box center [852, 613] width 51 height 20
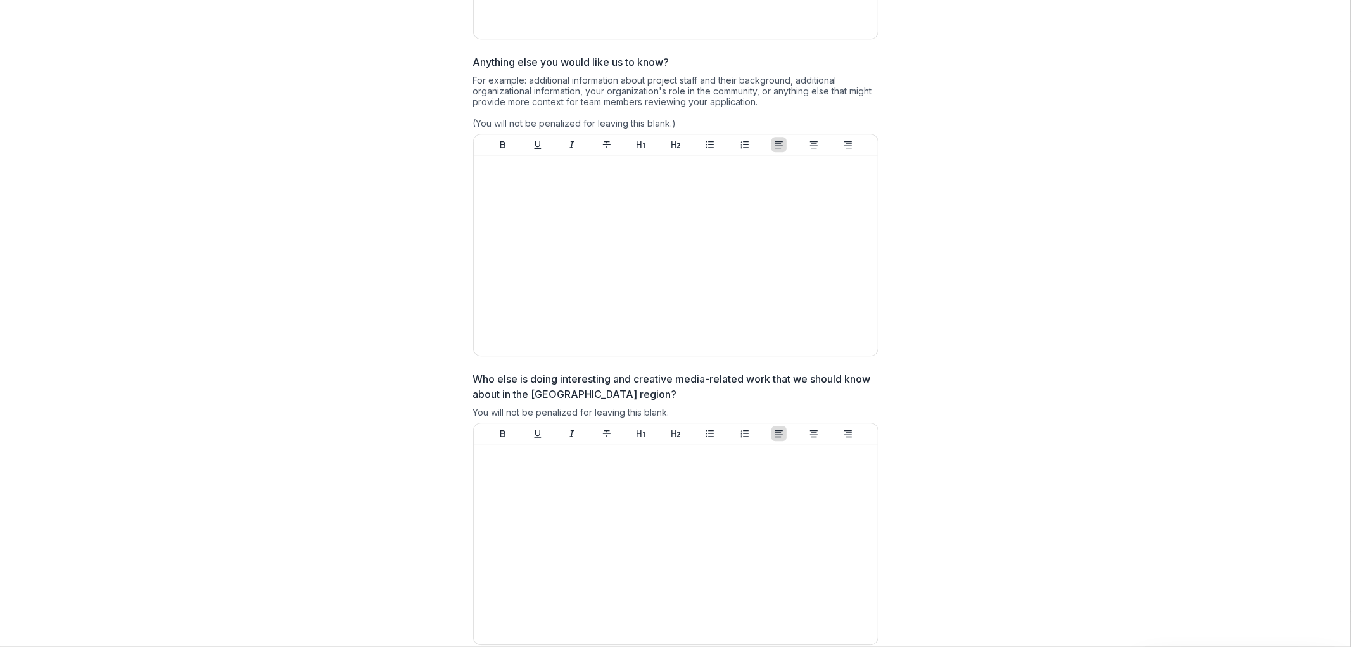
scroll to position [3034, 0]
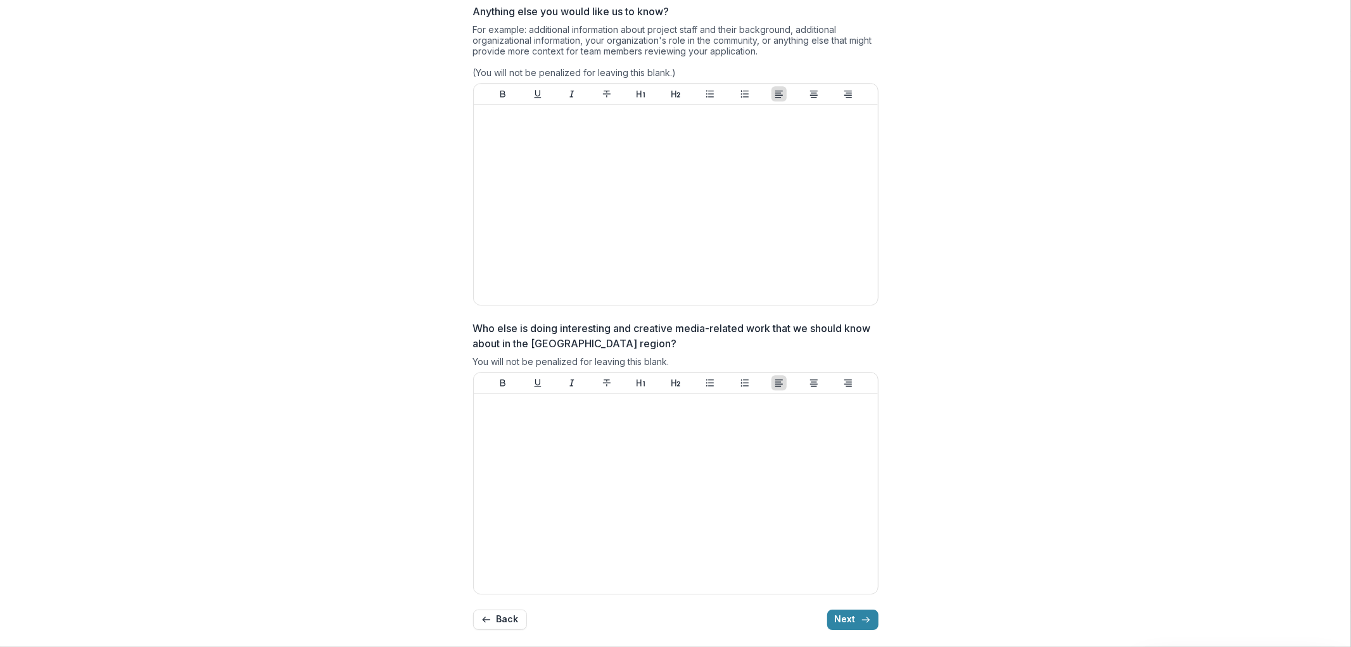
drag, startPoint x: 1063, startPoint y: 186, endPoint x: 1060, endPoint y: 195, distance: 10.0
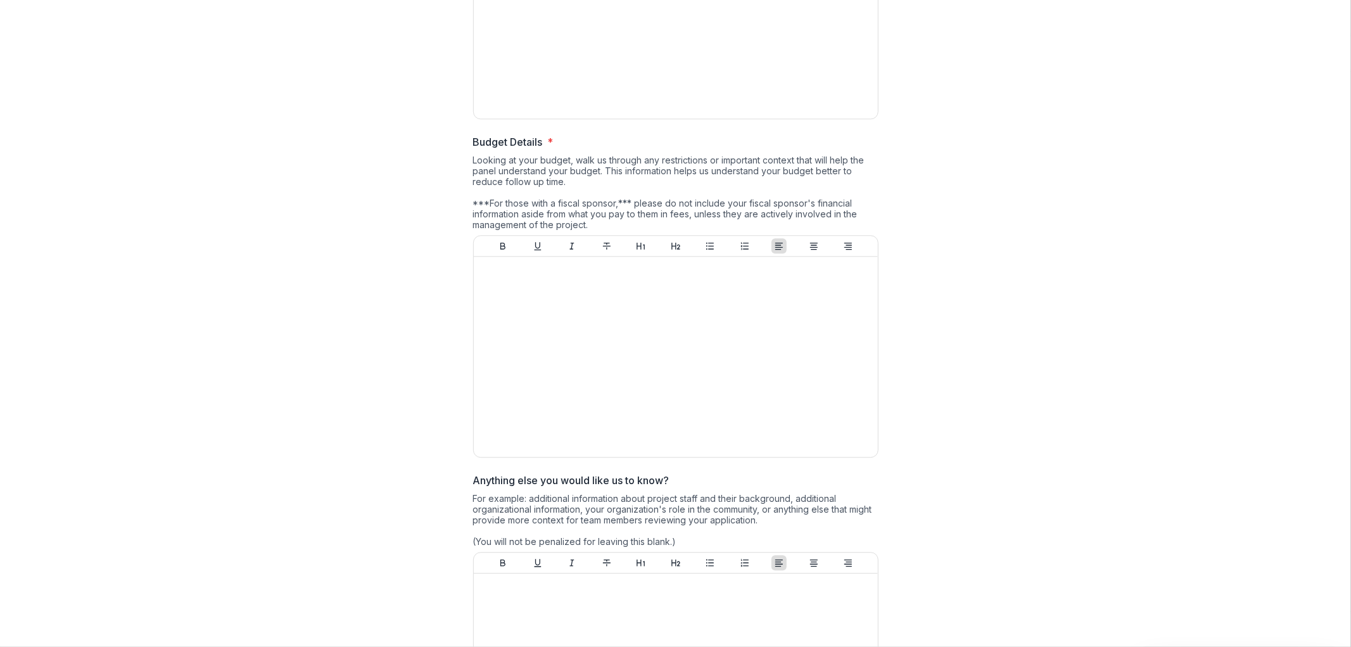
scroll to position [2330, 0]
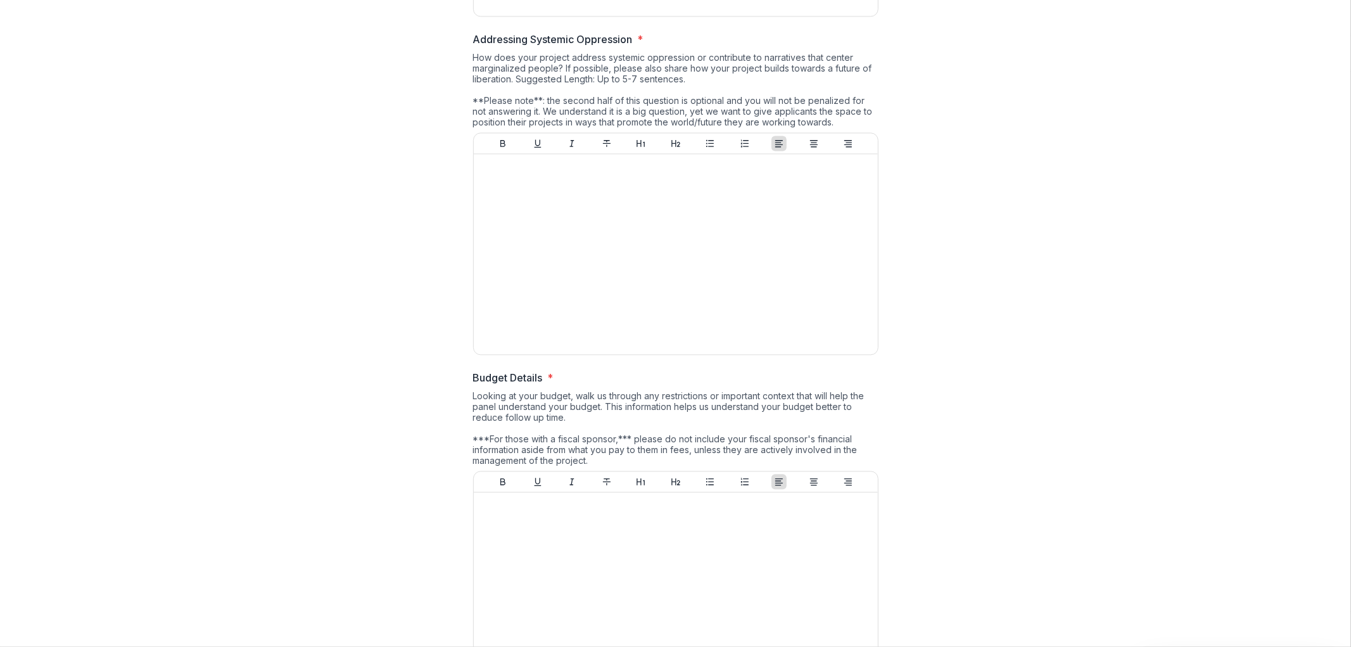
drag, startPoint x: 1055, startPoint y: 238, endPoint x: 1053, endPoint y: 227, distance: 10.9
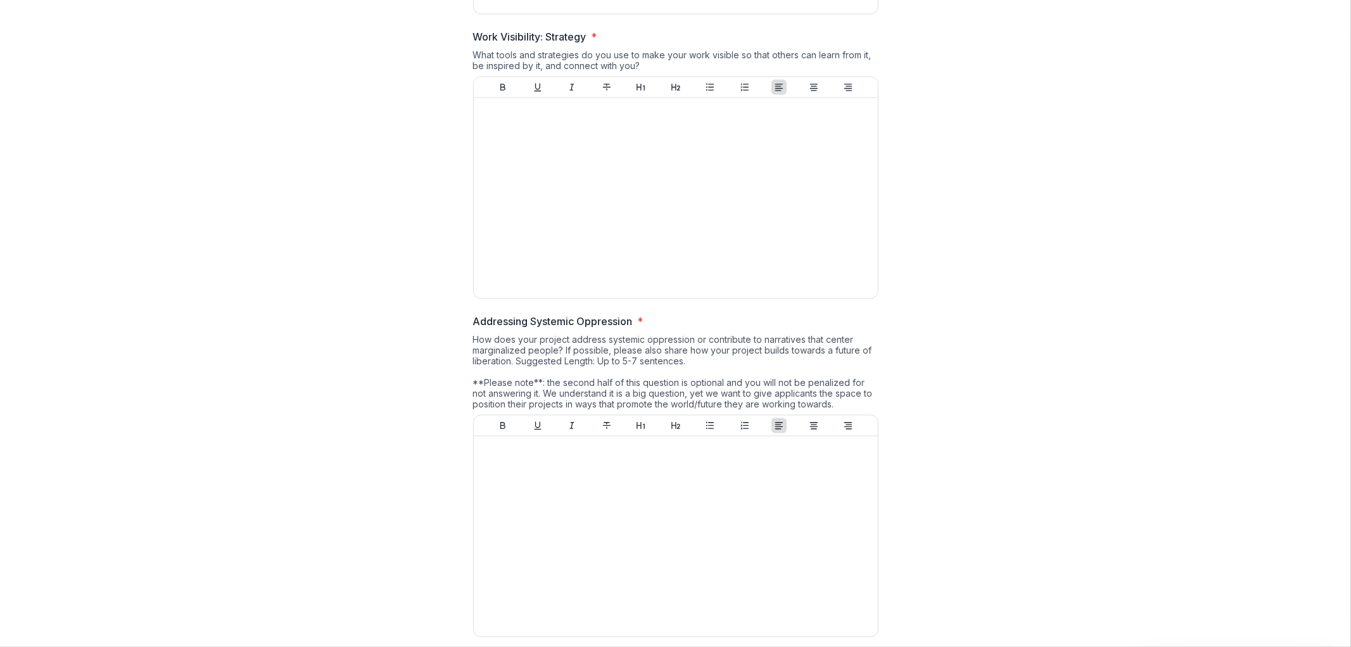
scroll to position [3034, 0]
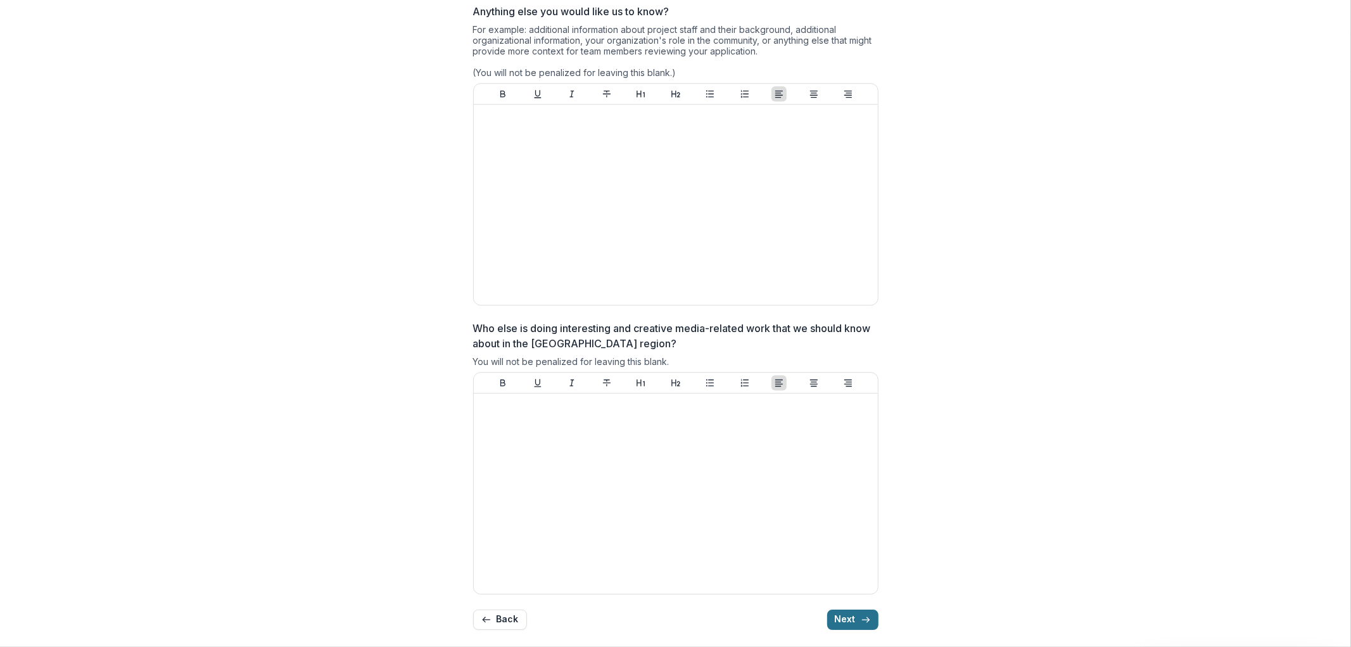
click at [863, 614] on icon "button" at bounding box center [866, 619] width 10 height 10
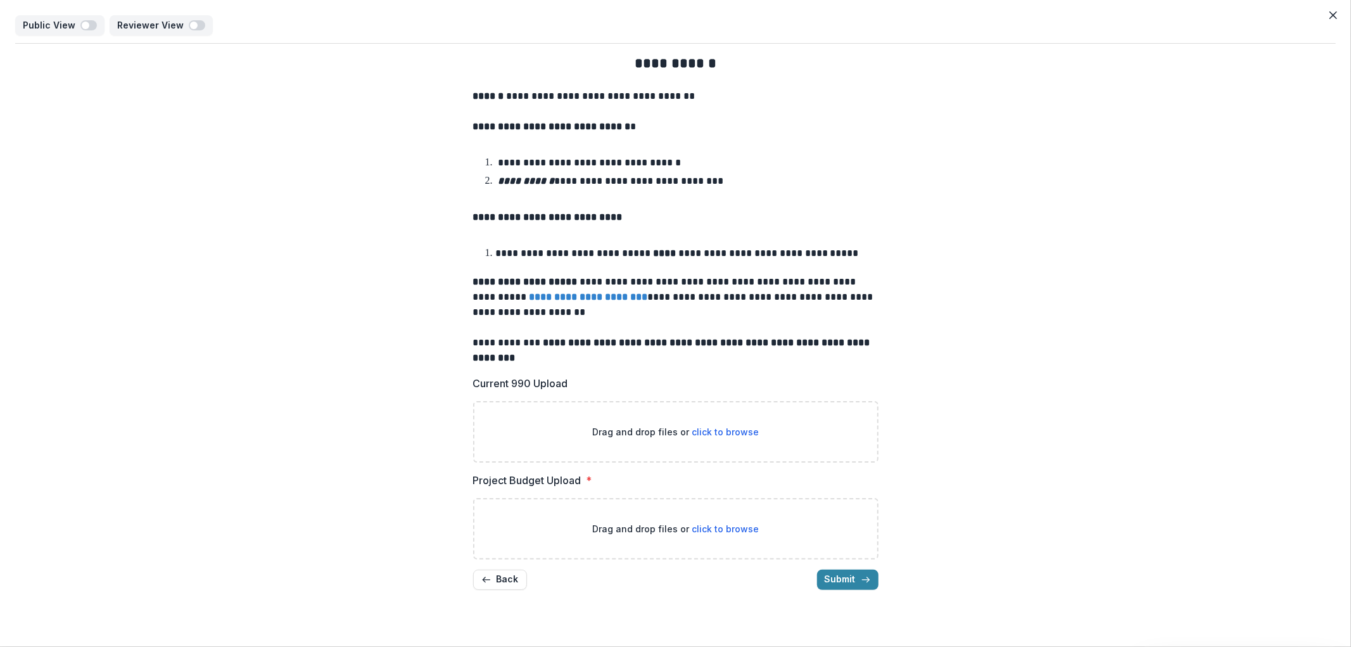
scroll to position [0, 0]
click at [1327, 13] on button "Close" at bounding box center [1333, 15] width 20 height 20
click at [1332, 16] on icon "Get Help" at bounding box center [1331, 15] width 1 height 1
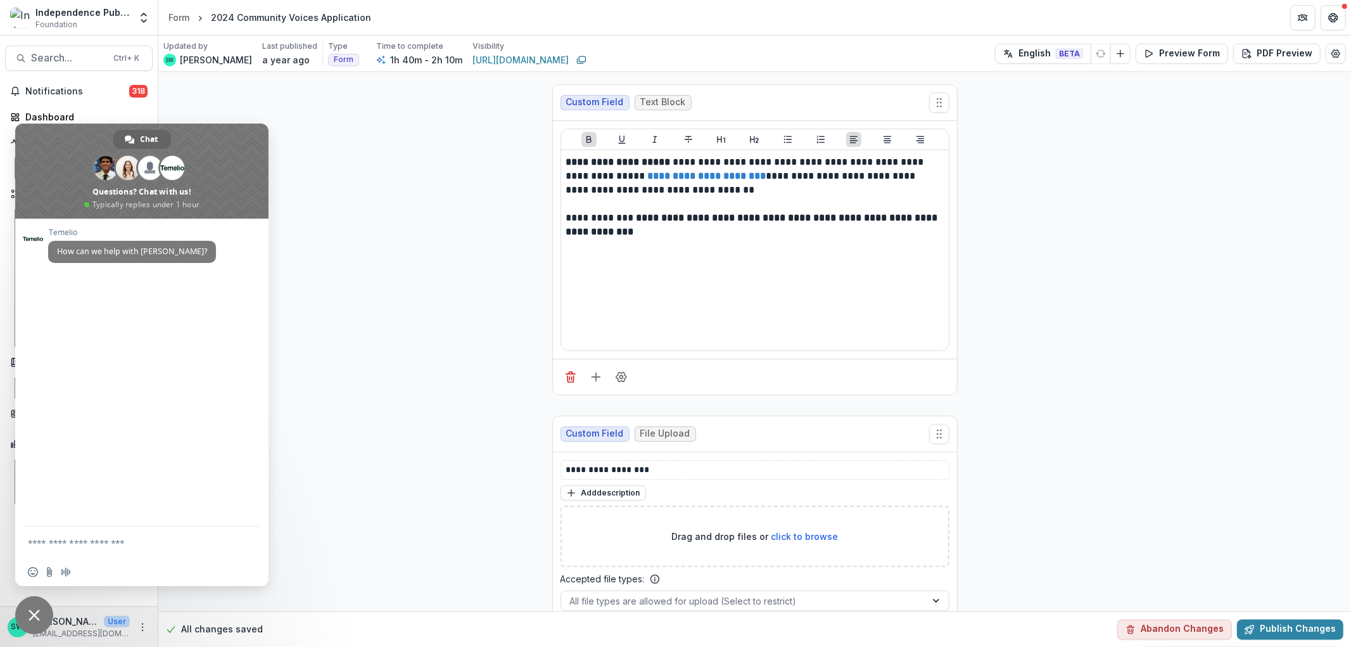
click at [32, 621] on span "Close chat" at bounding box center [34, 615] width 38 height 38
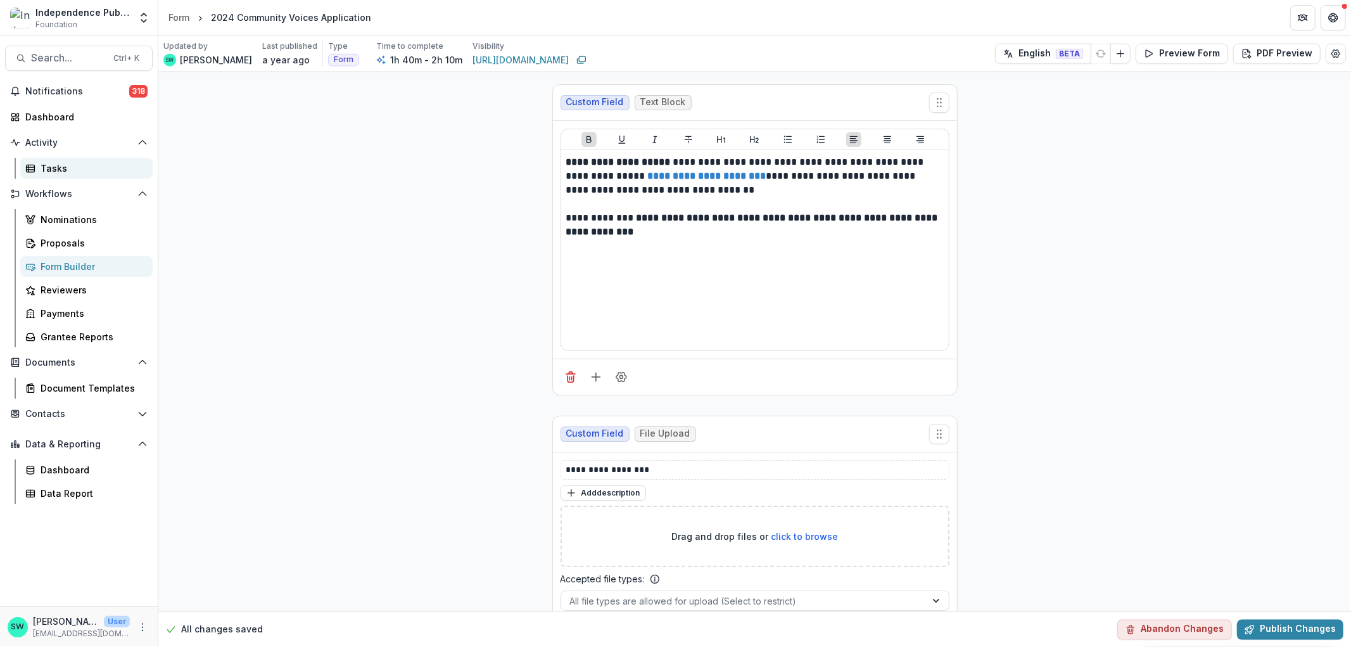
click at [46, 171] on div "Tasks" at bounding box center [92, 168] width 102 height 13
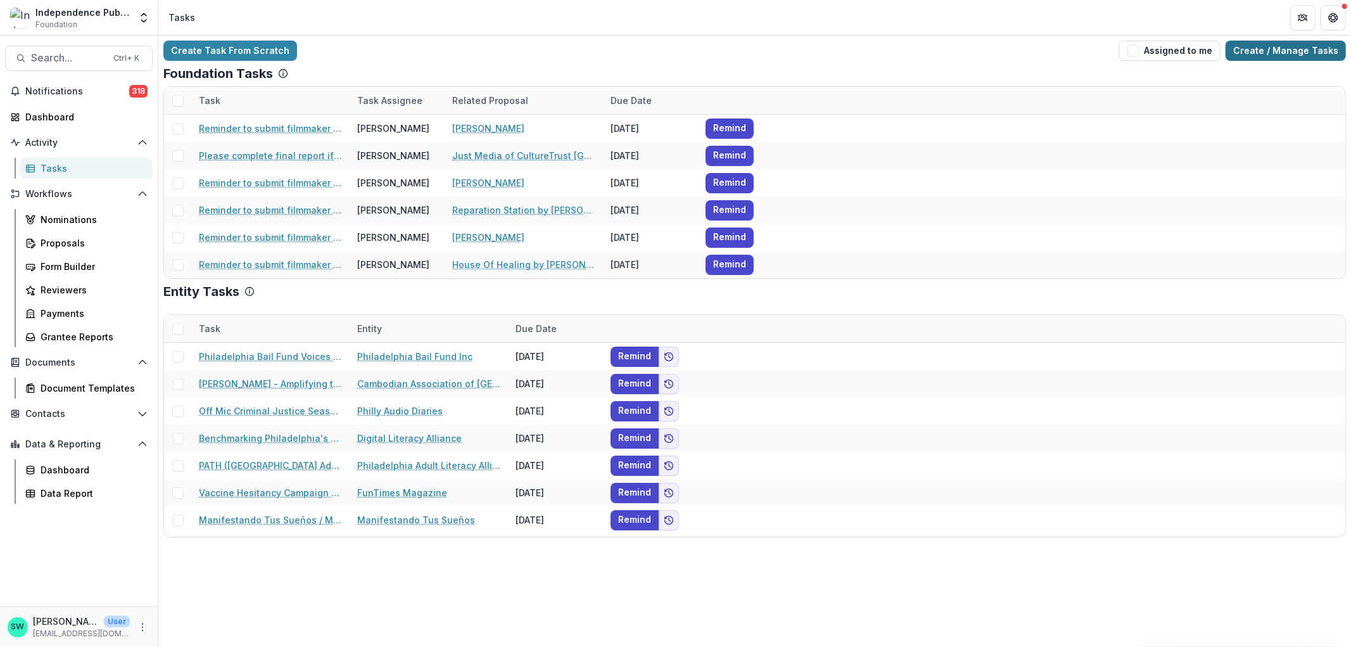
click at [1288, 53] on link "Create / Manage Tasks" at bounding box center [1286, 51] width 120 height 20
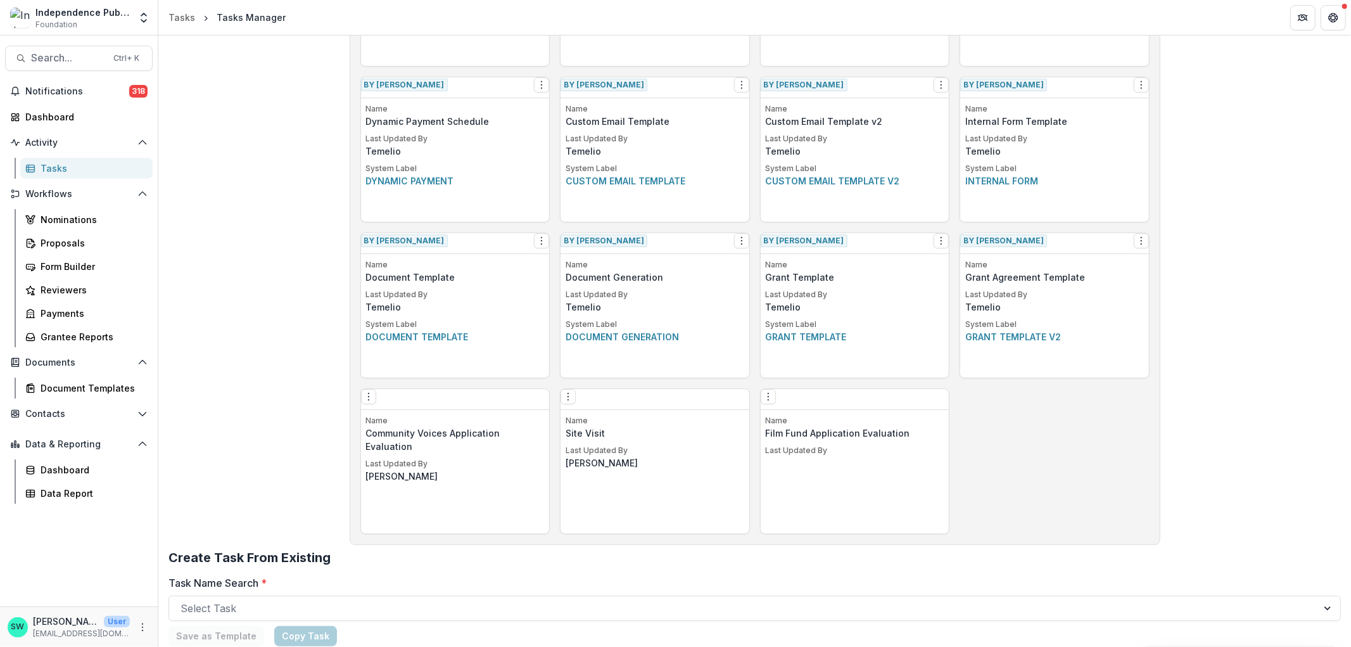
scroll to position [573, 0]
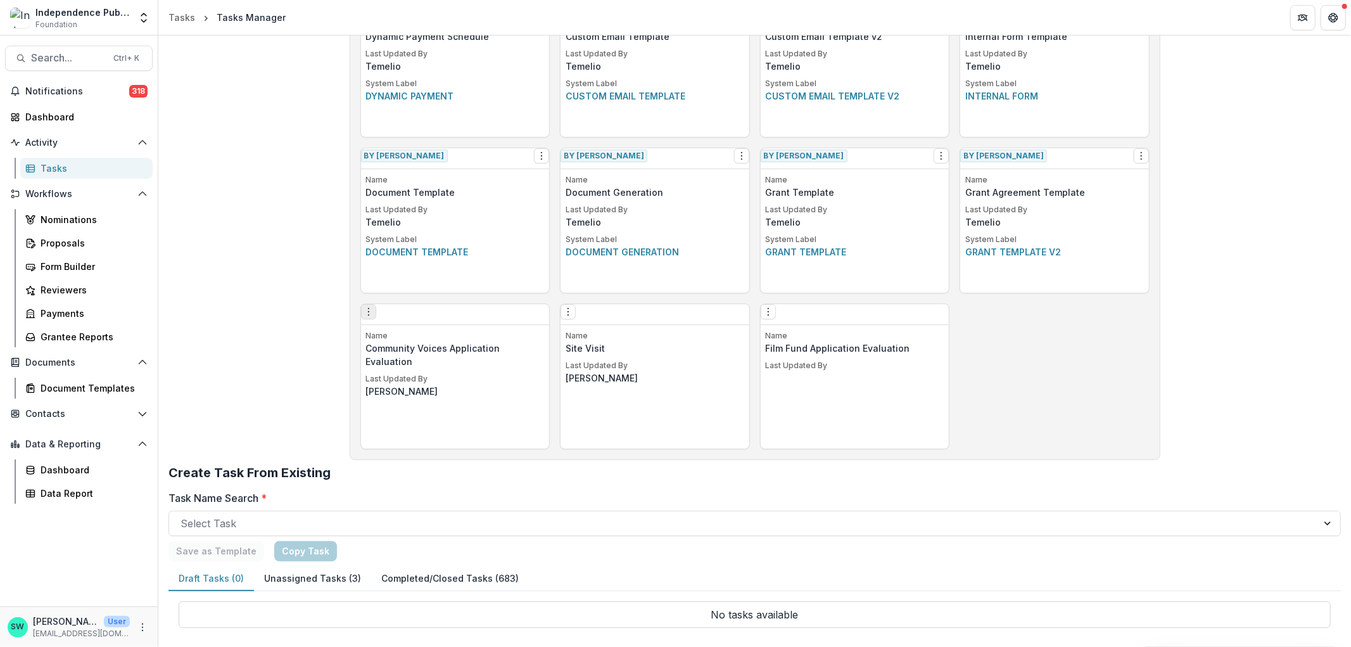
click at [372, 317] on icon "Options" at bounding box center [369, 312] width 10 height 10
click at [518, 324] on div "Edit Make a Copy Create Task From Template Delete Task" at bounding box center [455, 314] width 189 height 21
click at [482, 341] on p "Name" at bounding box center [455, 335] width 179 height 11
click at [376, 319] on button "Options" at bounding box center [368, 311] width 15 height 15
click at [405, 341] on link "Edit" at bounding box center [445, 343] width 155 height 21
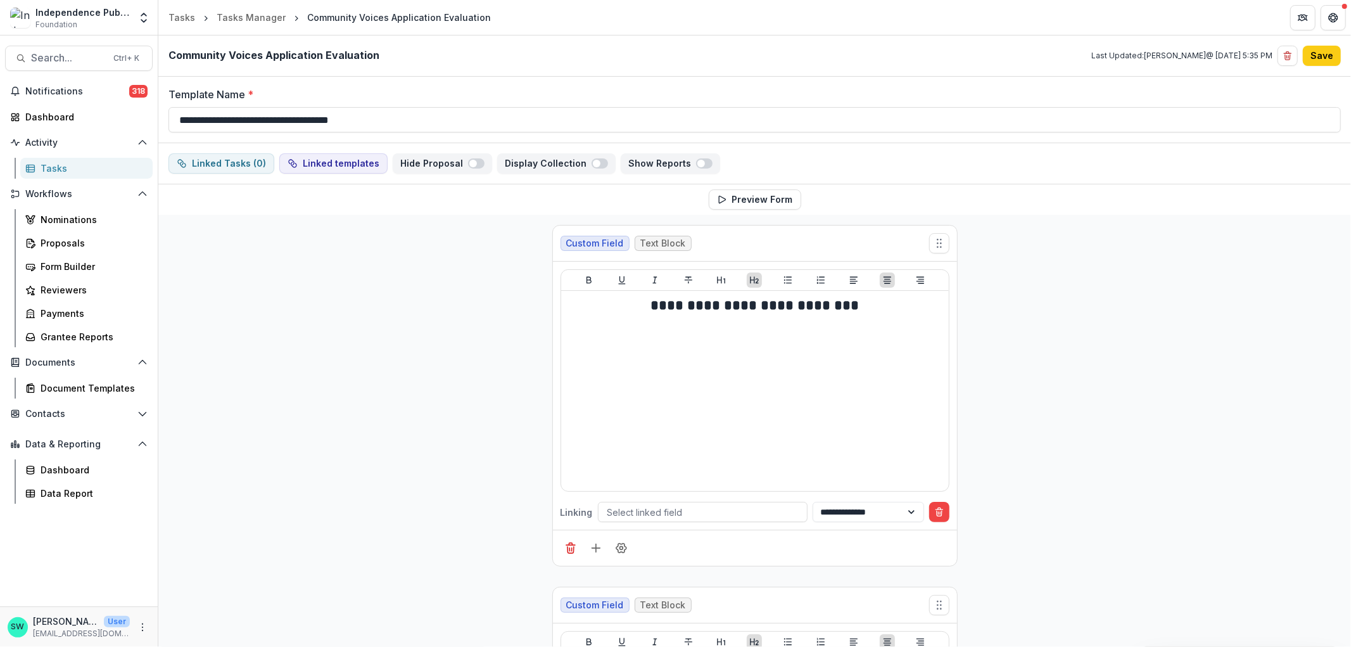
drag, startPoint x: 1347, startPoint y: 63, endPoint x: 1346, endPoint y: 91, distance: 27.9
click at [1346, 91] on div "**********" at bounding box center [754, 109] width 1193 height 149
drag, startPoint x: 1347, startPoint y: 66, endPoint x: 1345, endPoint y: 84, distance: 17.8
click at [1345, 84] on div "**********" at bounding box center [754, 109] width 1193 height 149
click at [1345, 82] on div "**********" at bounding box center [754, 110] width 1193 height 67
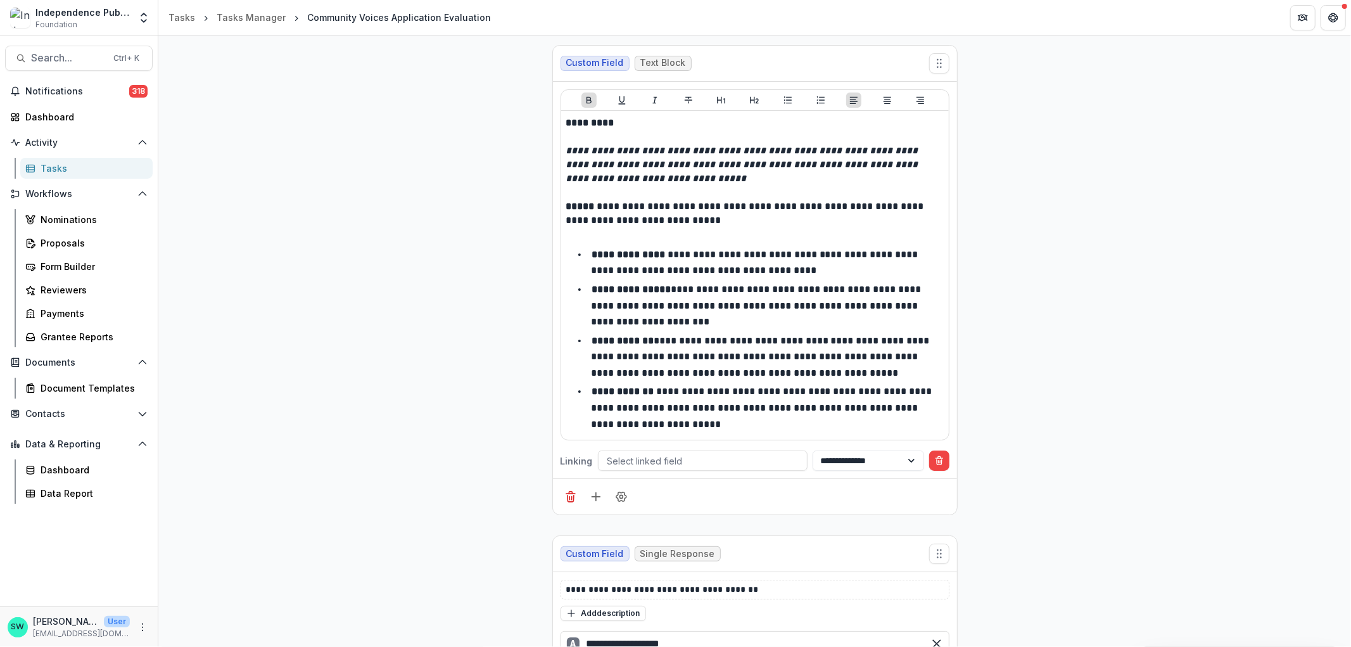
scroll to position [7478, 0]
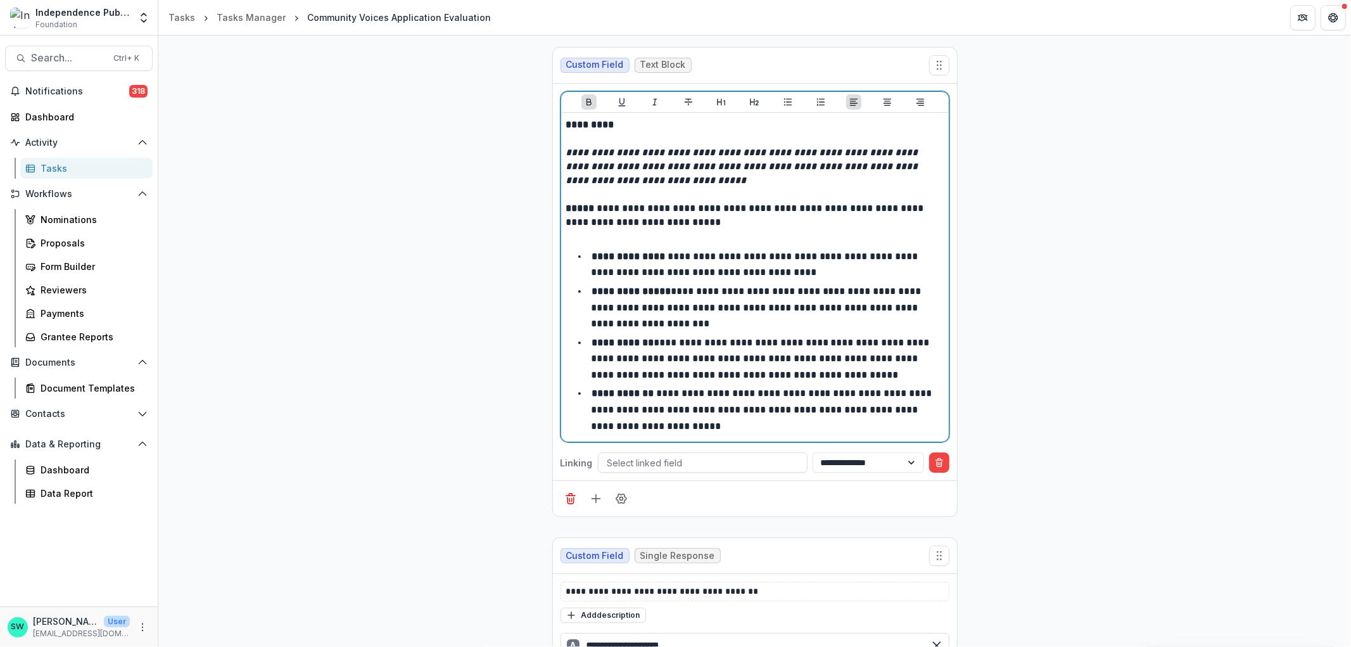
click at [617, 251] on strong "**********" at bounding box center [628, 256] width 73 height 10
click at [617, 286] on strong "**********" at bounding box center [631, 291] width 79 height 10
click at [605, 338] on strong "**********" at bounding box center [623, 343] width 62 height 10
click at [621, 388] on strong "**********" at bounding box center [623, 393] width 62 height 10
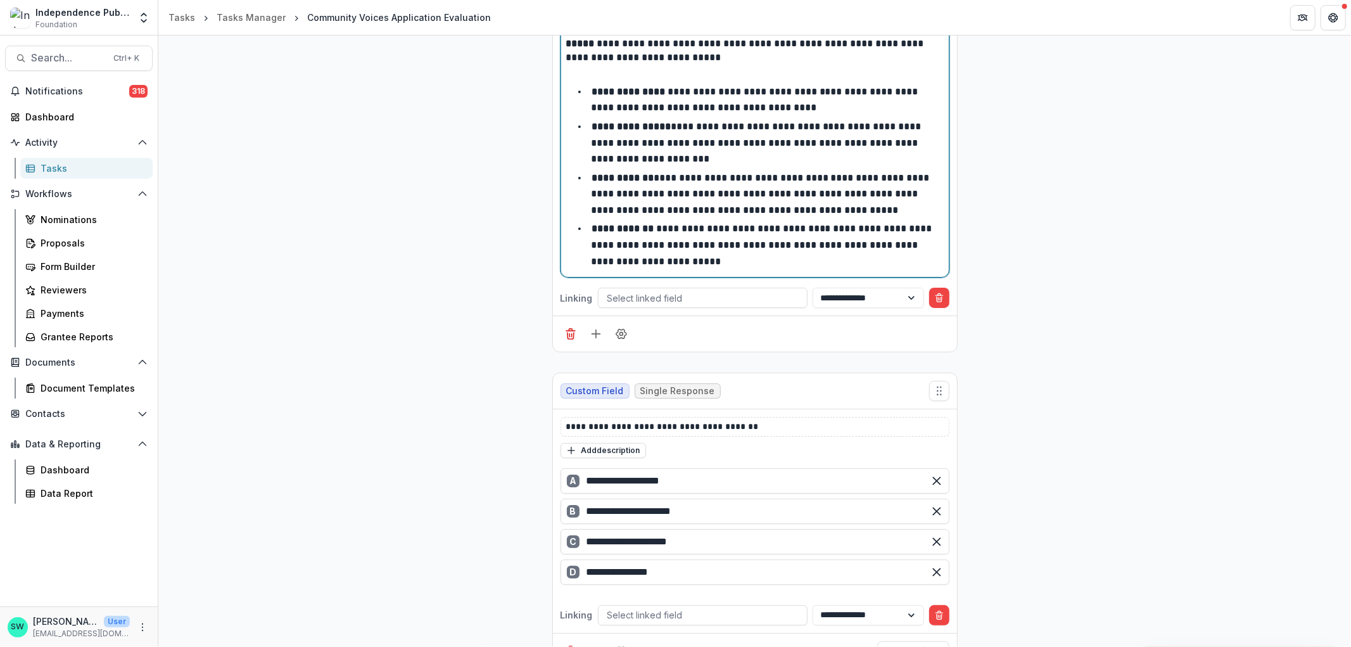
scroll to position [7619, 0]
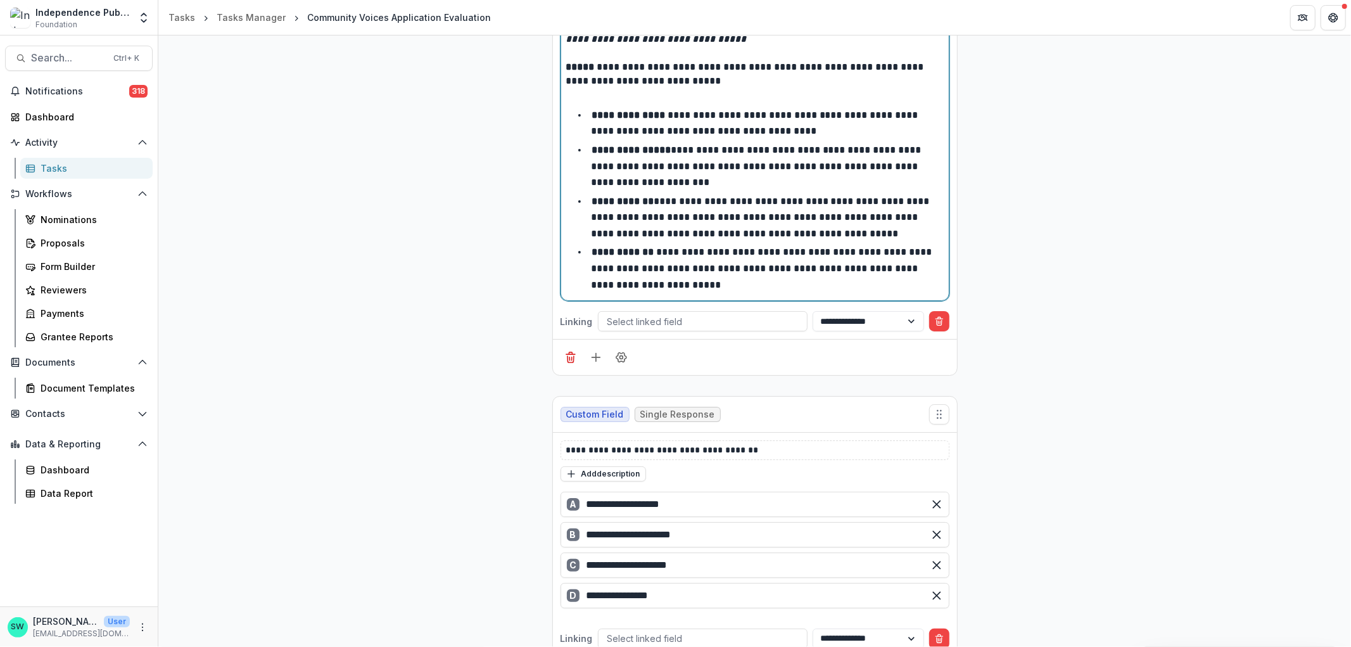
click at [628, 110] on strong "**********" at bounding box center [628, 115] width 73 height 10
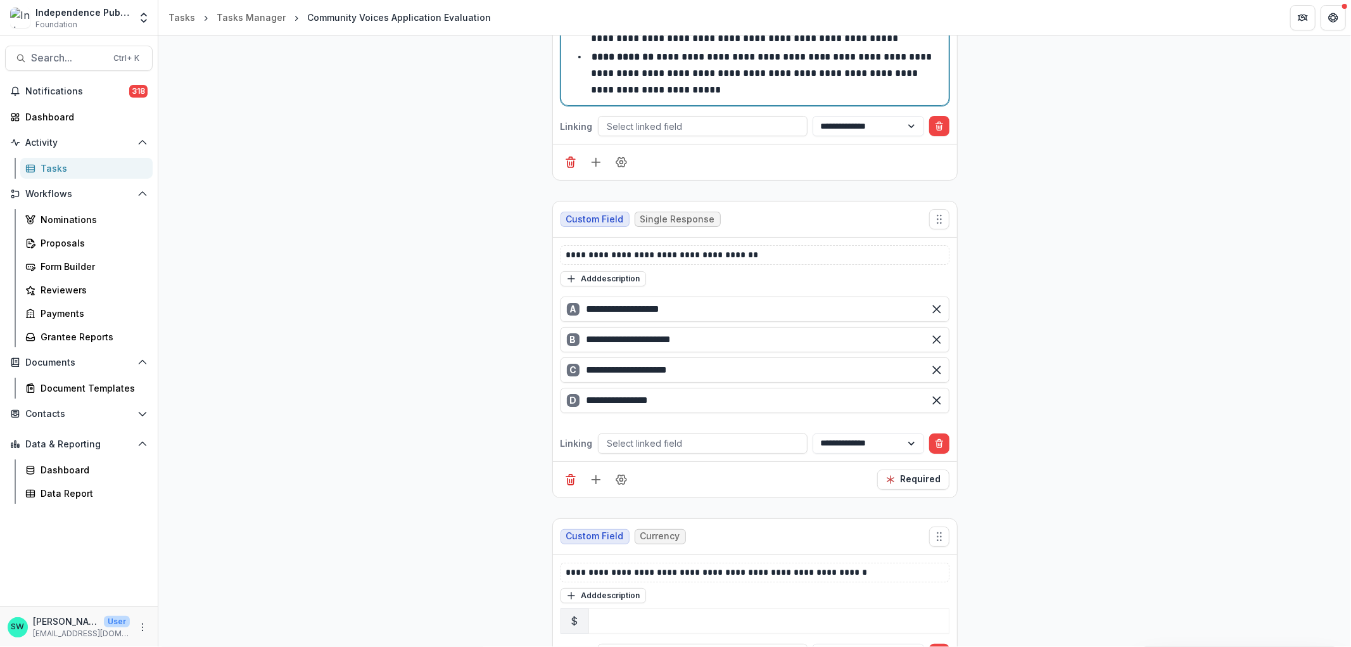
scroll to position [7830, 0]
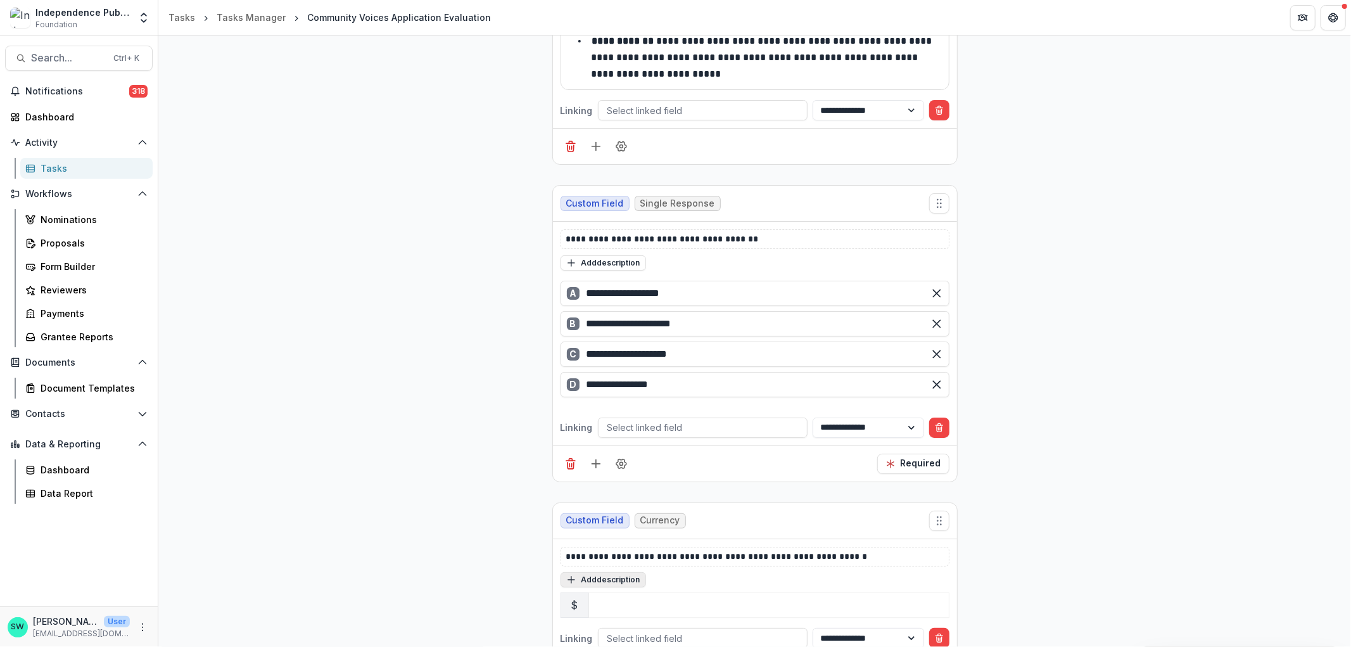
click at [635, 572] on button "Add description" at bounding box center [604, 579] width 86 height 15
click at [651, 571] on textarea at bounding box center [755, 596] width 389 height 51
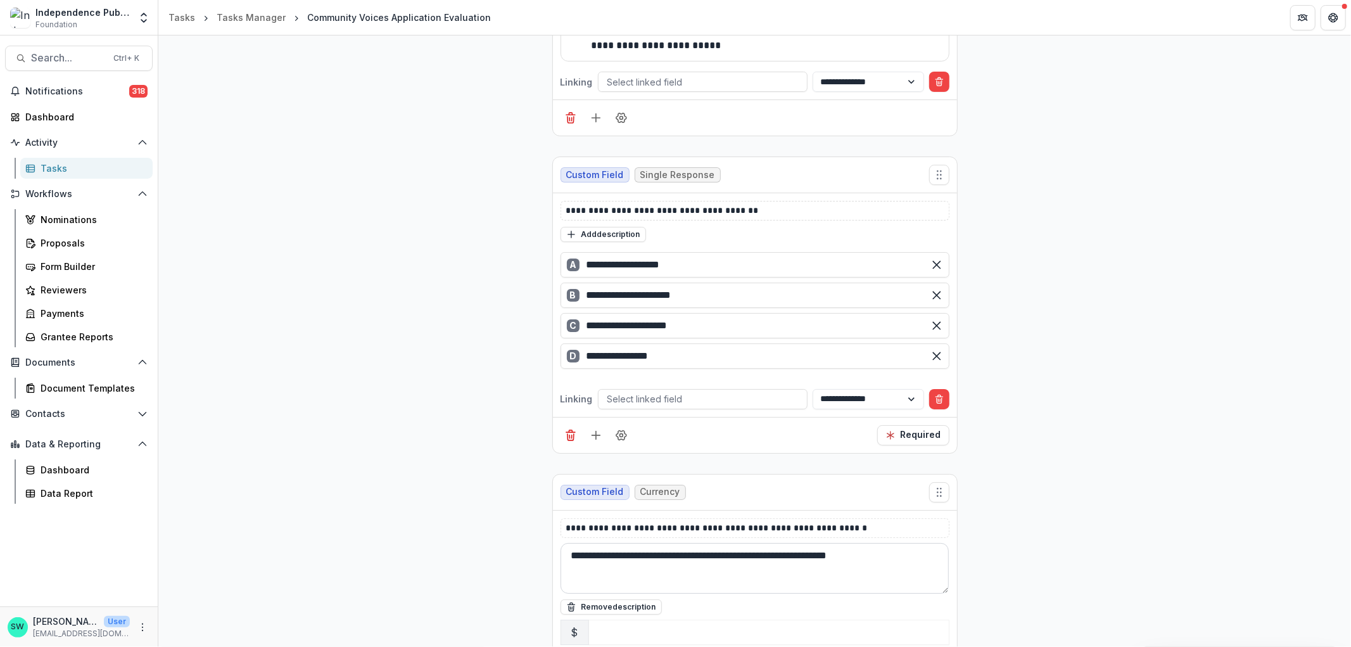
scroll to position [7886, 0]
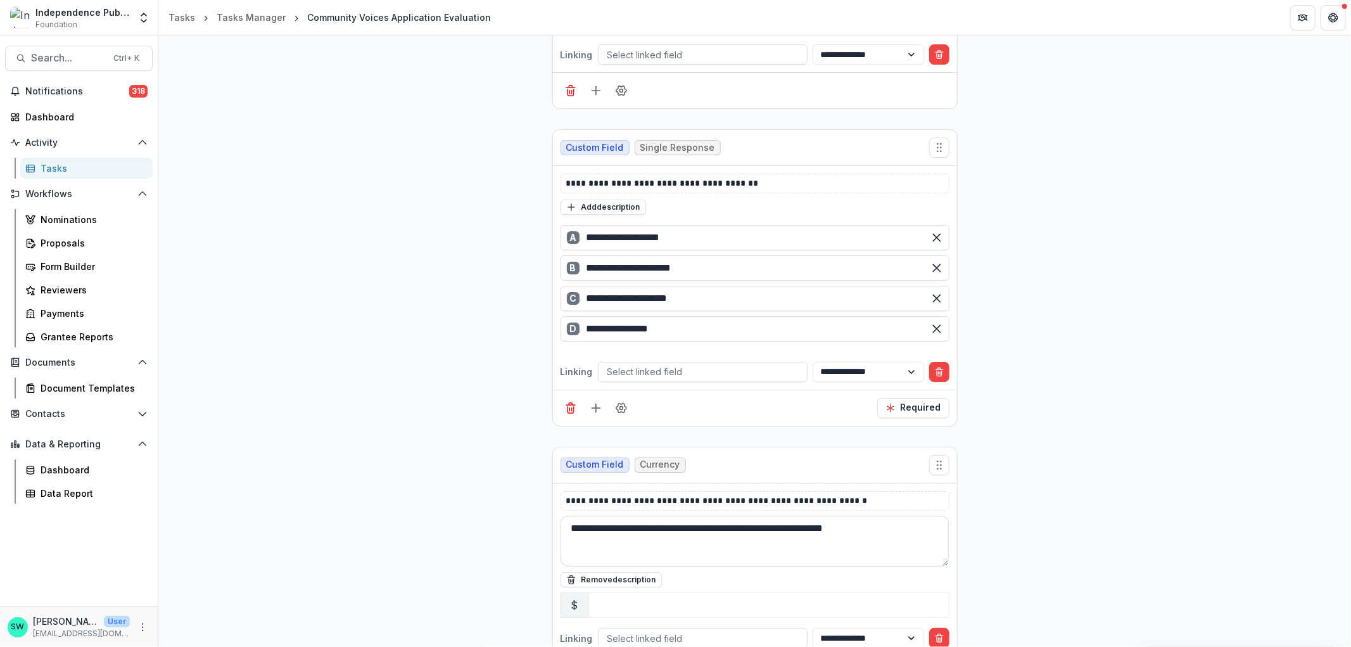
click at [915, 516] on textarea "**********" at bounding box center [755, 541] width 389 height 51
type textarea "**********"
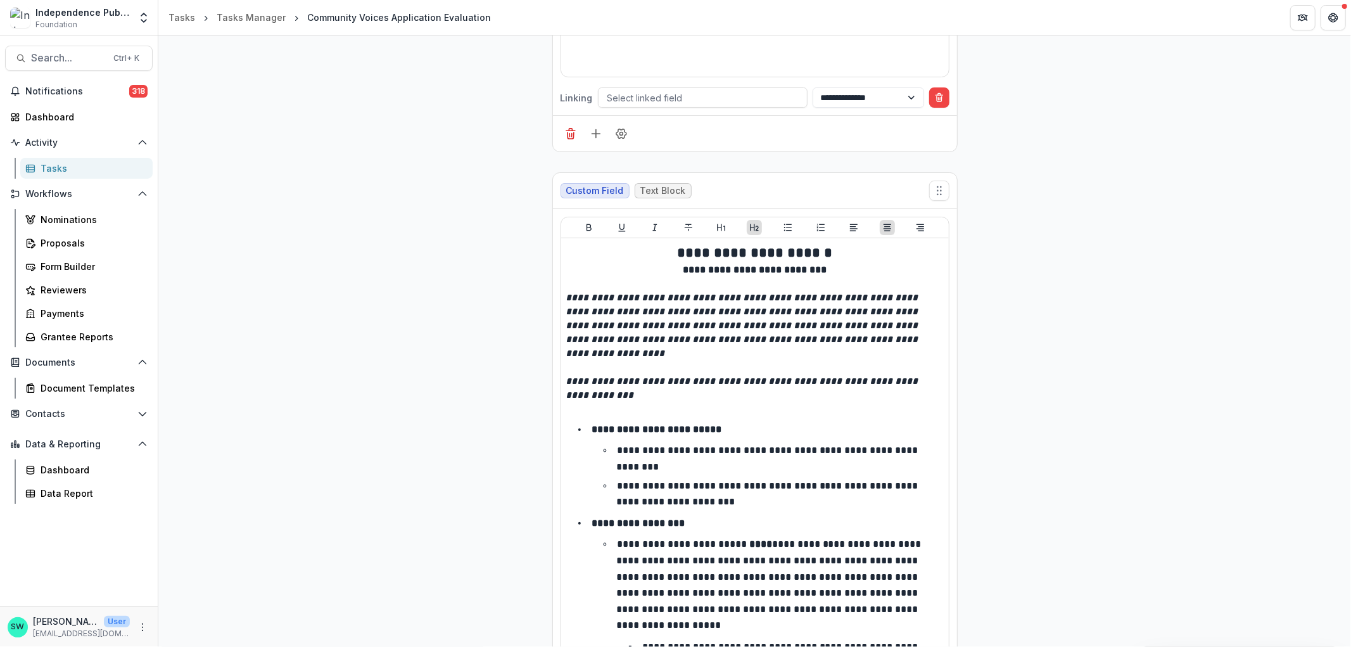
scroll to position [0, 0]
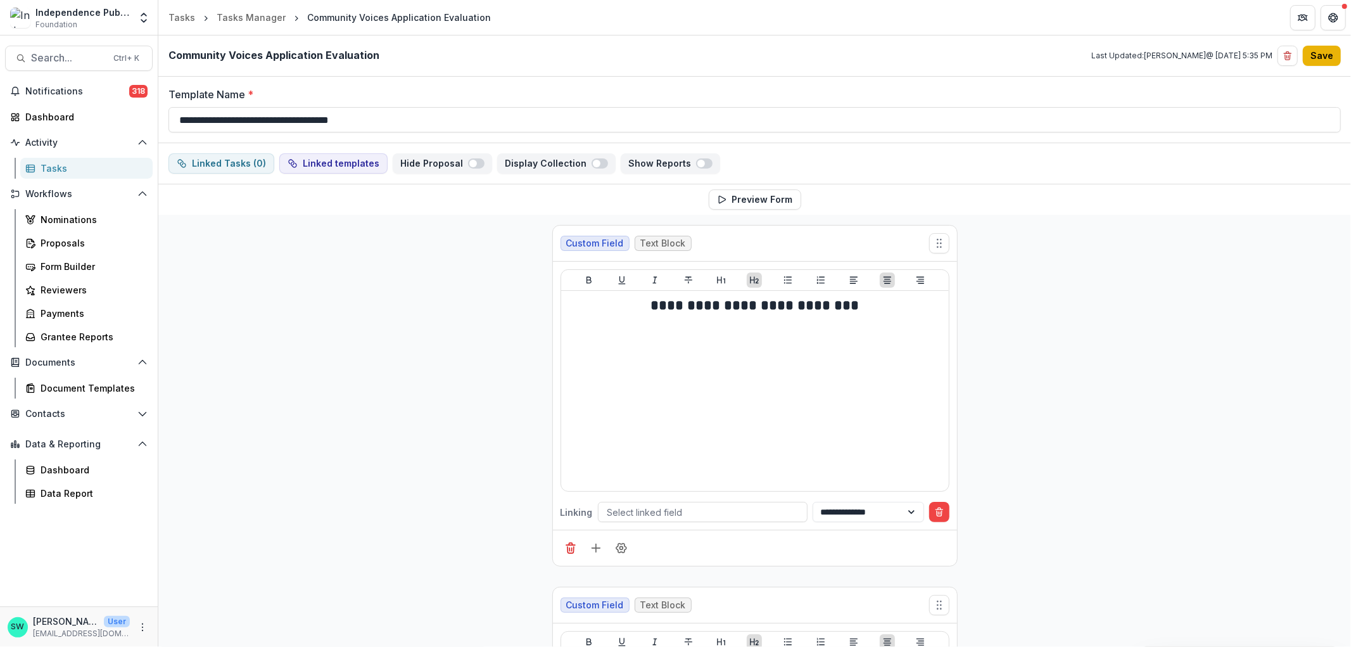
click at [1310, 54] on button "Save" at bounding box center [1322, 56] width 38 height 20
